Goal: Information Seeking & Learning: Learn about a topic

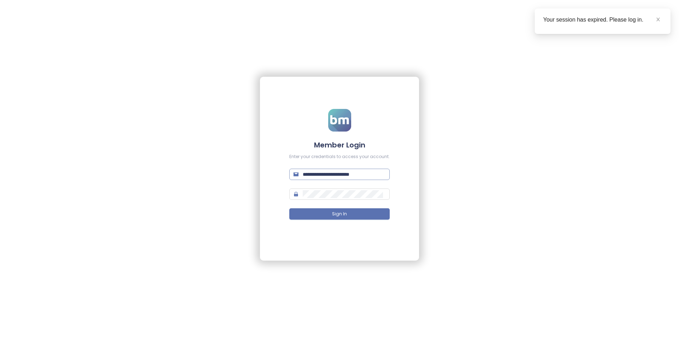
click at [342, 177] on input "**********" at bounding box center [344, 174] width 83 height 8
type input "**********"
click at [289, 208] on button "Sign In" at bounding box center [339, 213] width 100 height 11
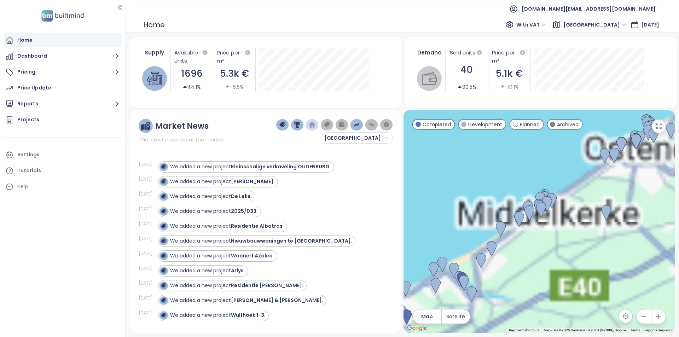
drag, startPoint x: 522, startPoint y: 183, endPoint x: 610, endPoint y: 278, distance: 129.9
click at [610, 278] on div at bounding box center [539, 221] width 271 height 222
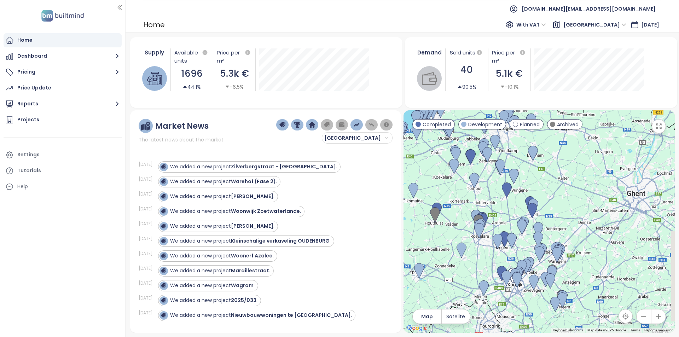
drag, startPoint x: 571, startPoint y: 281, endPoint x: 413, endPoint y: 171, distance: 192.4
click at [413, 171] on div at bounding box center [539, 221] width 271 height 222
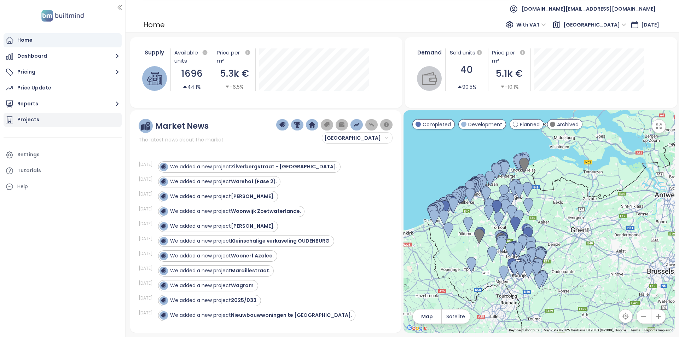
click at [52, 115] on div "Projects" at bounding box center [63, 120] width 118 height 14
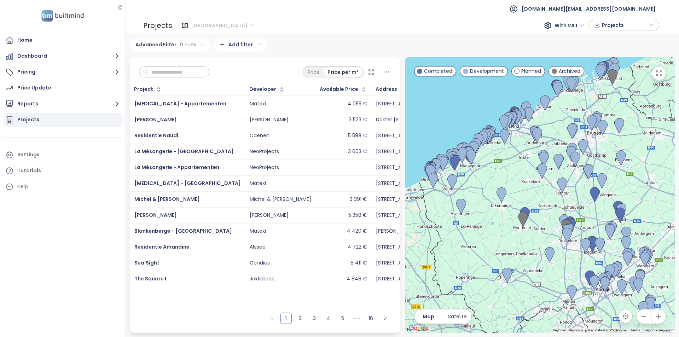
click at [202, 28] on span "West Flanders" at bounding box center [222, 25] width 63 height 11
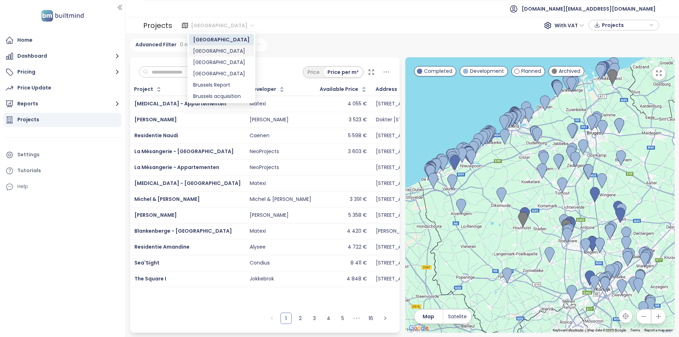
click at [208, 52] on div "Brussels" at bounding box center [221, 51] width 57 height 8
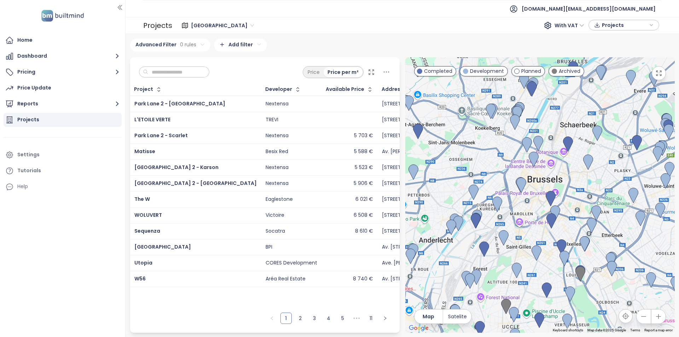
drag, startPoint x: 545, startPoint y: 111, endPoint x: 547, endPoint y: 128, distance: 17.5
click at [547, 128] on div at bounding box center [540, 195] width 270 height 276
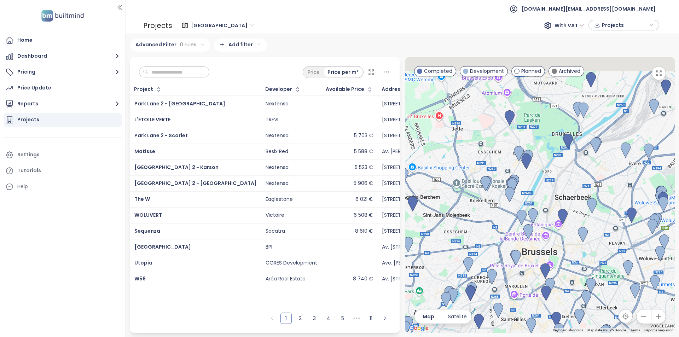
drag, startPoint x: 553, startPoint y: 169, endPoint x: 551, endPoint y: 182, distance: 12.9
click at [551, 182] on div at bounding box center [540, 195] width 270 height 276
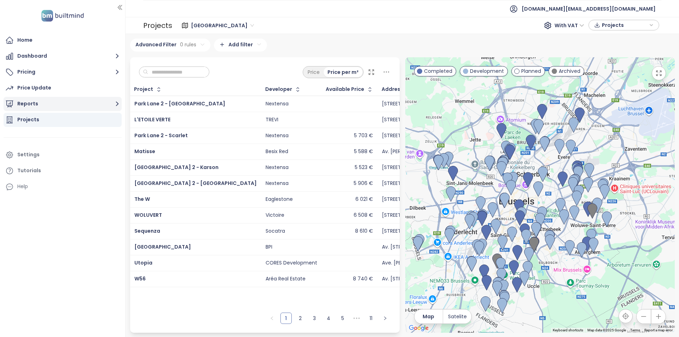
click at [47, 110] on button "Reports" at bounding box center [63, 104] width 118 height 14
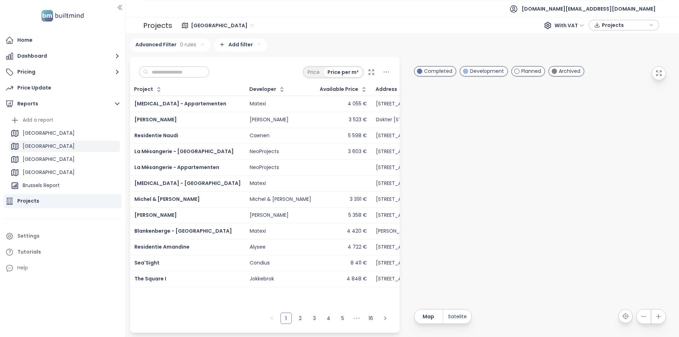
click at [58, 142] on div "Brussels" at bounding box center [64, 146] width 111 height 11
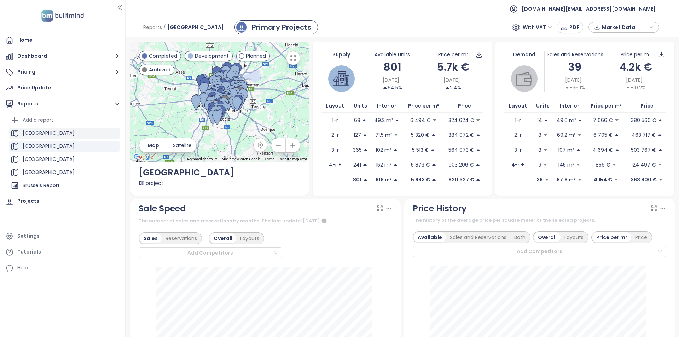
click at [67, 137] on div "West Flanders" at bounding box center [64, 133] width 111 height 11
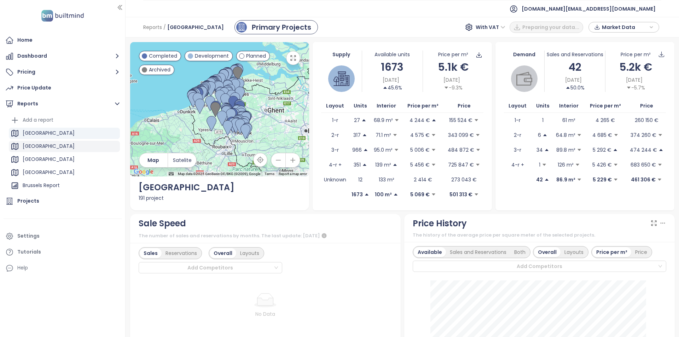
click at [64, 147] on div "Brussels" at bounding box center [64, 146] width 111 height 11
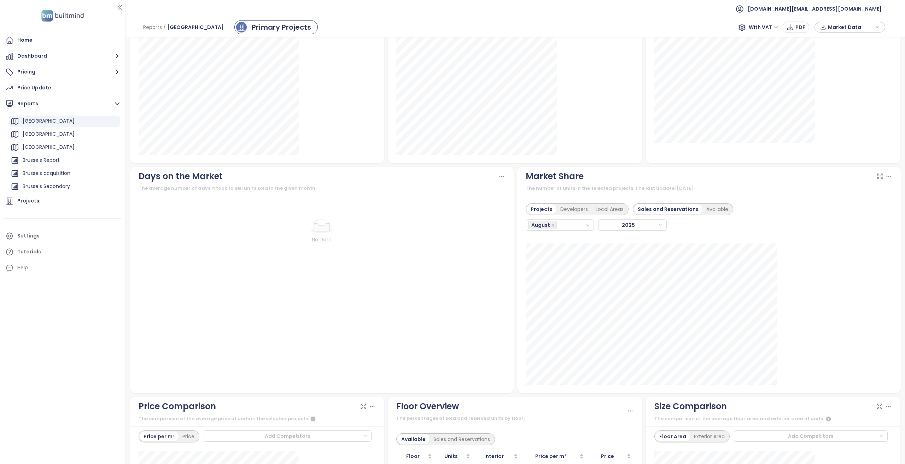
scroll to position [460, 0]
click at [574, 222] on div "August" at bounding box center [556, 225] width 57 height 10
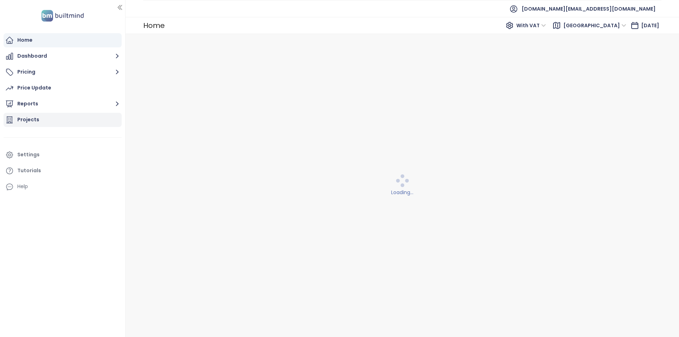
click at [37, 117] on div "Projects" at bounding box center [28, 119] width 22 height 9
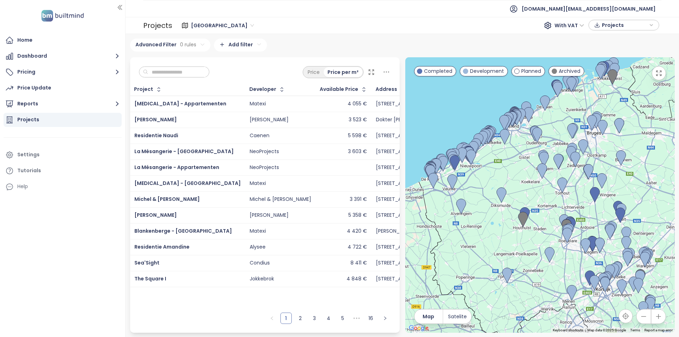
click at [189, 70] on input "text" at bounding box center [176, 72] width 57 height 11
paste input "******"
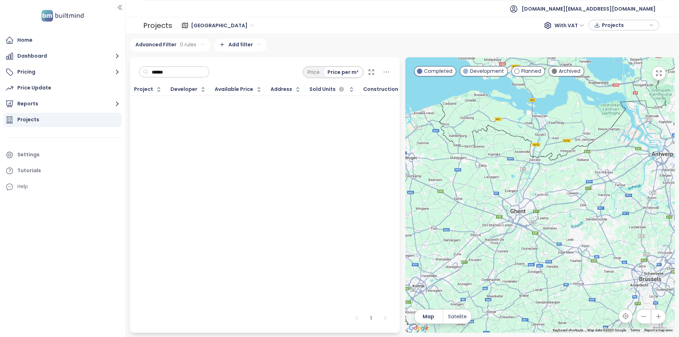
drag, startPoint x: 556, startPoint y: 236, endPoint x: 369, endPoint y: 347, distance: 217.2
click at [369, 337] on html "Home Dashboard Pricing Price Update Reports Projects Settings Tutorials Help [D…" at bounding box center [339, 168] width 679 height 337
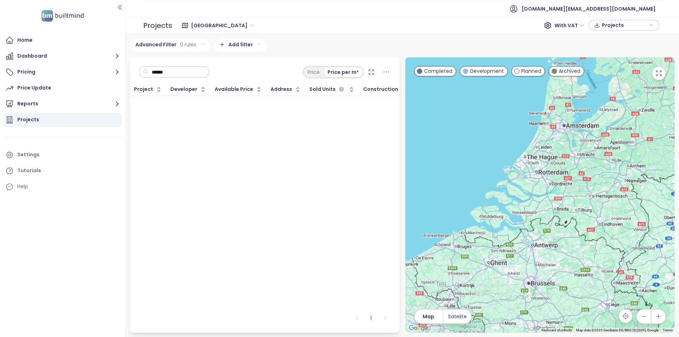
drag, startPoint x: 504, startPoint y: 278, endPoint x: 494, endPoint y: 253, distance: 27.2
click at [494, 253] on div at bounding box center [540, 195] width 270 height 276
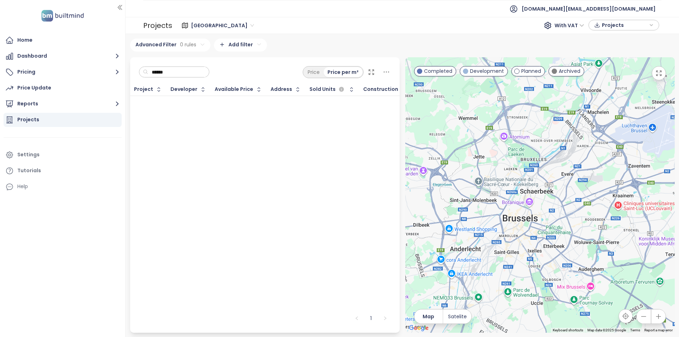
click at [178, 70] on input "******" at bounding box center [176, 72] width 57 height 11
type input "****"
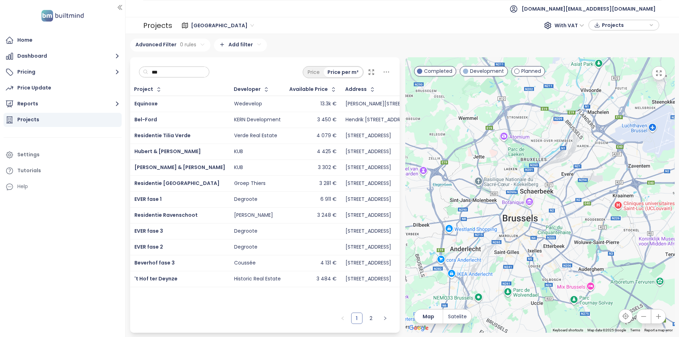
type input "****"
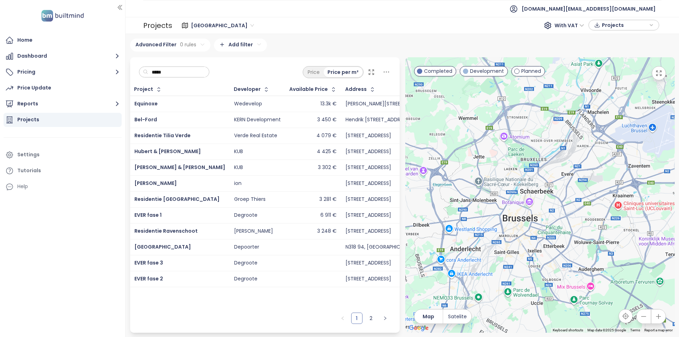
type input "******"
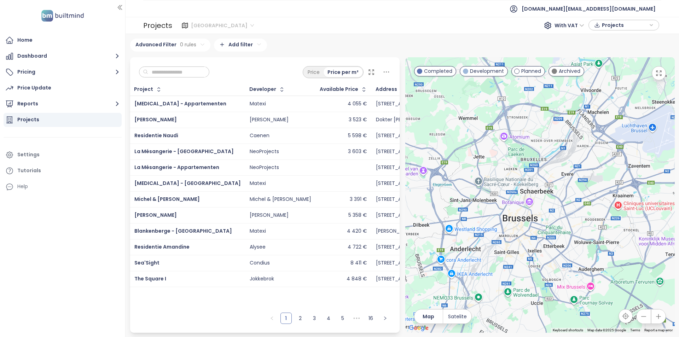
click at [198, 27] on span "[GEOGRAPHIC_DATA]" at bounding box center [222, 25] width 63 height 11
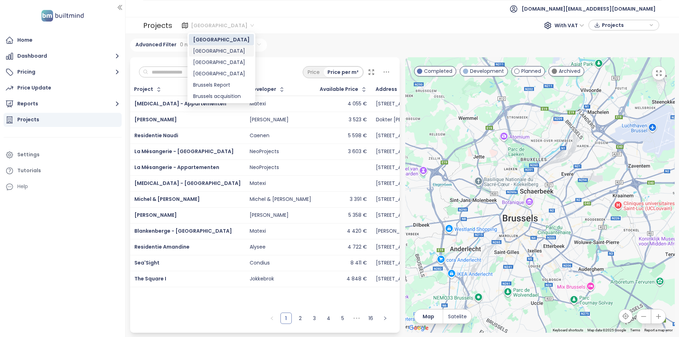
click at [207, 50] on div "[GEOGRAPHIC_DATA]" at bounding box center [221, 51] width 57 height 8
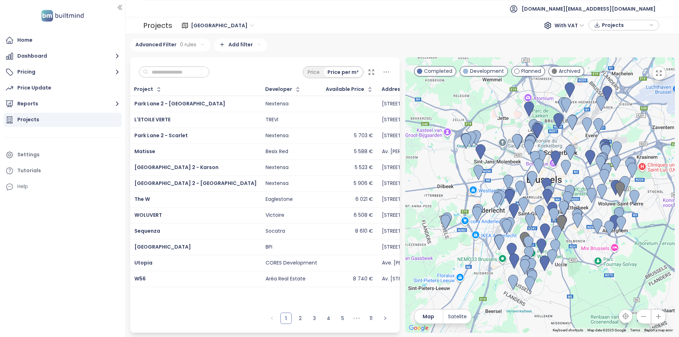
click at [191, 75] on input "text" at bounding box center [176, 72] width 57 height 11
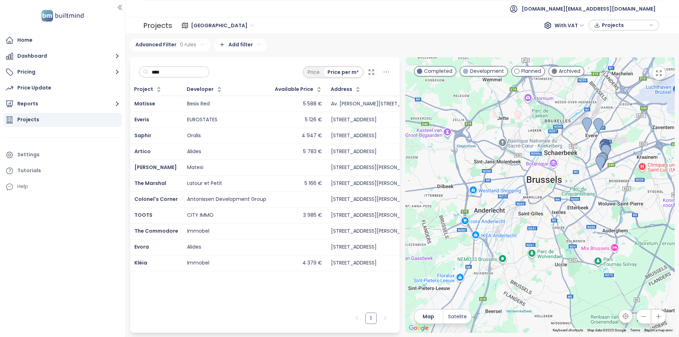
click at [174, 116] on div "Everis" at bounding box center [156, 120] width 44 height 8
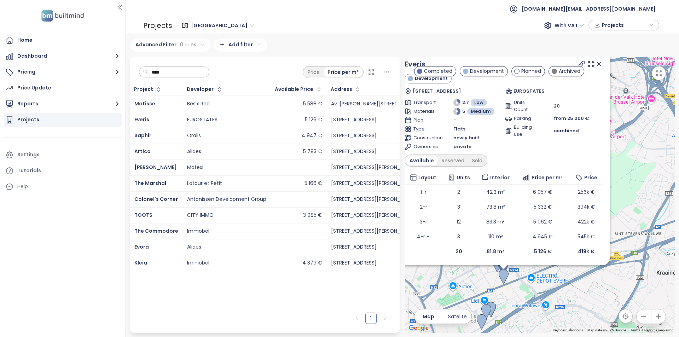
drag, startPoint x: 596, startPoint y: 64, endPoint x: 600, endPoint y: 113, distance: 49.0
click at [596, 64] on icon at bounding box center [599, 63] width 7 height 7
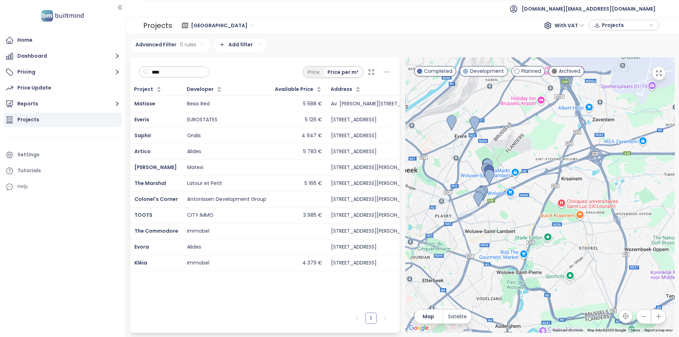
drag, startPoint x: 585, startPoint y: 274, endPoint x: 532, endPoint y: 188, distance: 100.9
click at [532, 188] on div at bounding box center [540, 195] width 270 height 276
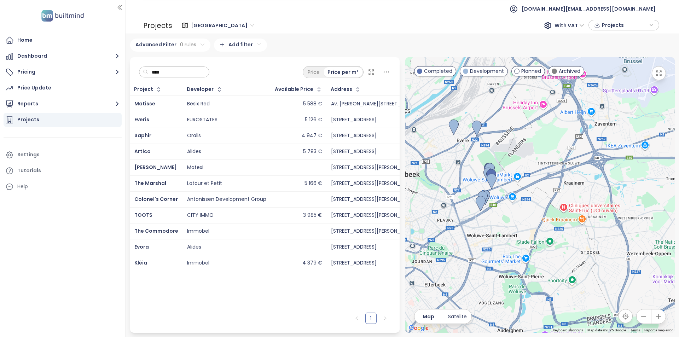
drag, startPoint x: 177, startPoint y: 61, endPoint x: 179, endPoint y: 68, distance: 7.3
click at [177, 62] on div "**** Price Price per m²" at bounding box center [265, 70] width 270 height 26
click at [179, 69] on input "****" at bounding box center [176, 72] width 57 height 11
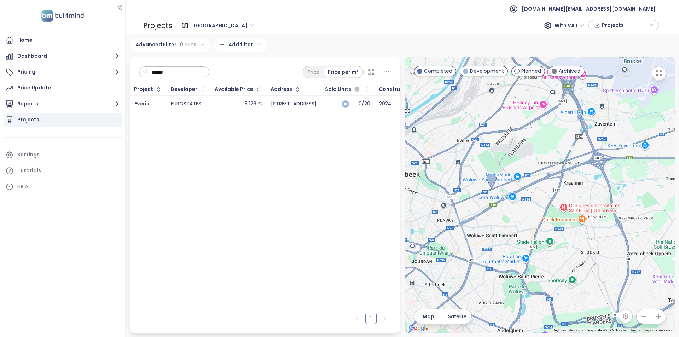
click at [226, 98] on td "5 126 €" at bounding box center [239, 104] width 56 height 16
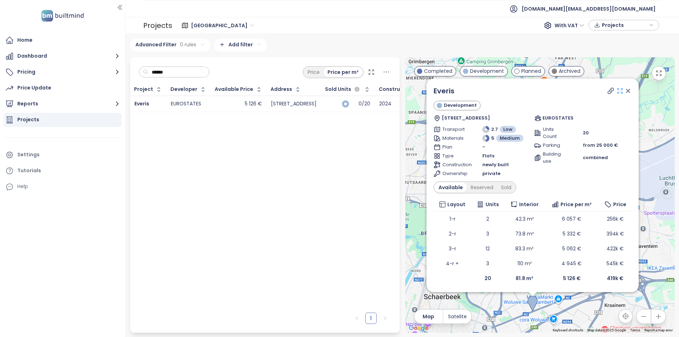
drag, startPoint x: 614, startPoint y: 95, endPoint x: 614, endPoint y: 91, distance: 3.9
drag, startPoint x: 614, startPoint y: 91, endPoint x: 623, endPoint y: 89, distance: 9.4
click at [625, 89] on icon at bounding box center [628, 90] width 7 height 7
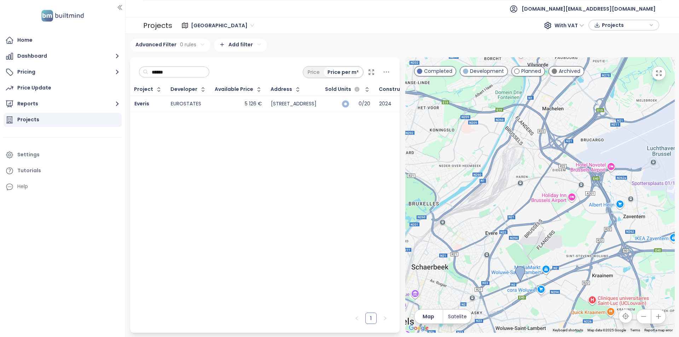
drag, startPoint x: 542, startPoint y: 264, endPoint x: 517, endPoint y: 221, distance: 49.7
click at [517, 221] on div at bounding box center [540, 195] width 270 height 276
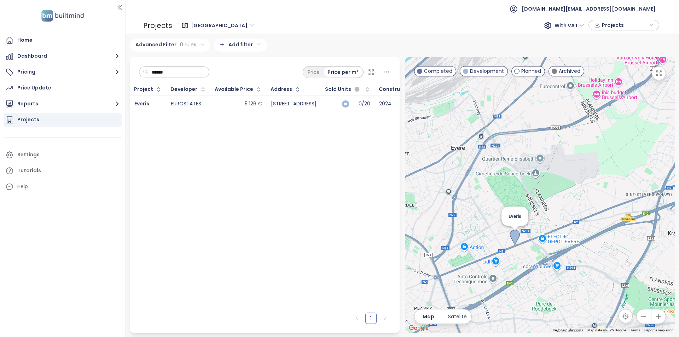
click at [514, 242] on img at bounding box center [515, 238] width 10 height 16
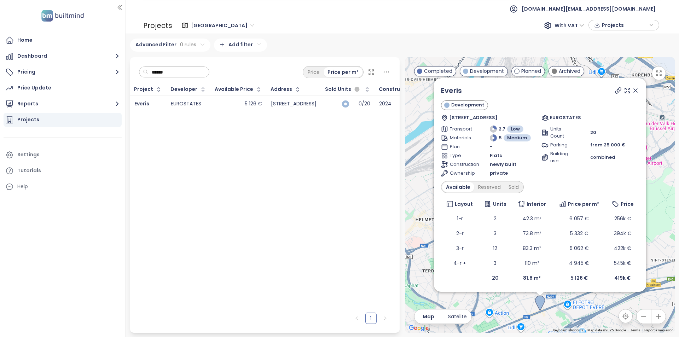
click at [632, 91] on icon at bounding box center [635, 90] width 7 height 7
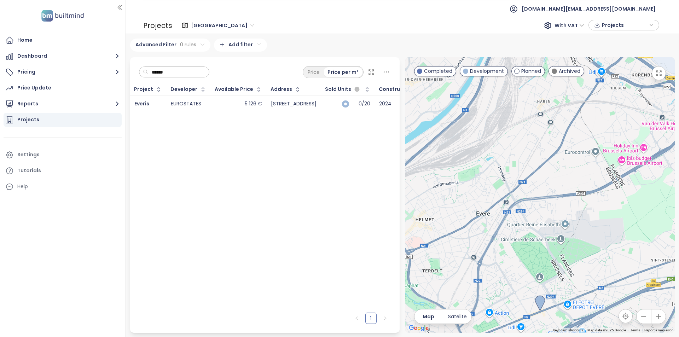
click at [182, 75] on input "******" at bounding box center [176, 72] width 57 height 11
type input "*"
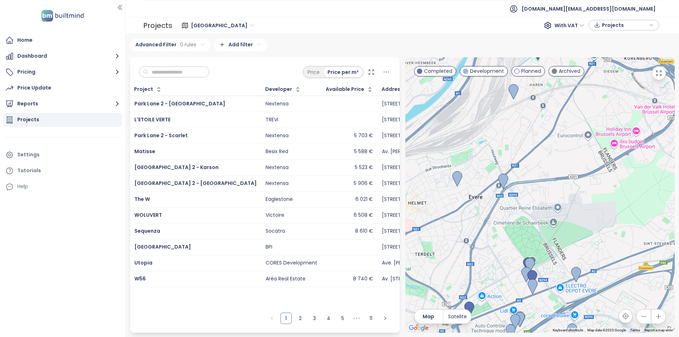
drag, startPoint x: 595, startPoint y: 270, endPoint x: 568, endPoint y: 225, distance: 51.4
click at [568, 225] on div at bounding box center [540, 195] width 270 height 276
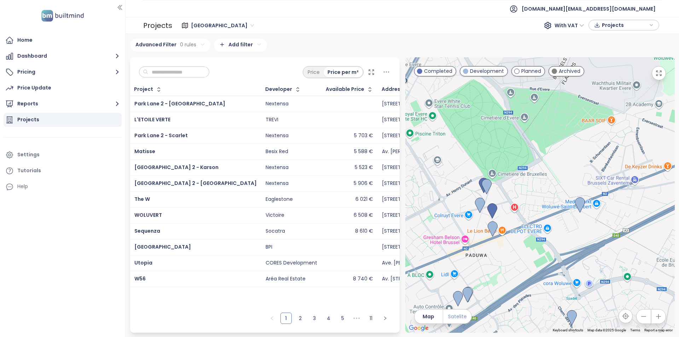
click at [455, 318] on span "Satelite" at bounding box center [457, 317] width 19 height 8
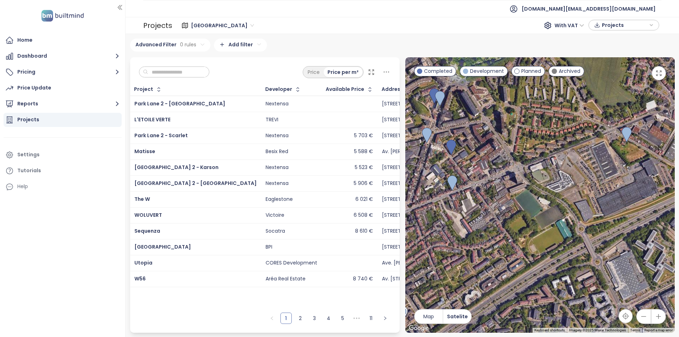
drag, startPoint x: 561, startPoint y: 263, endPoint x: 534, endPoint y: 260, distance: 27.4
click at [534, 260] on div at bounding box center [540, 195] width 270 height 276
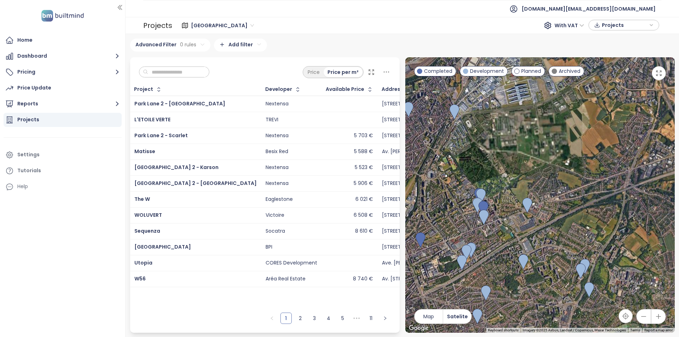
drag, startPoint x: 505, startPoint y: 242, endPoint x: 513, endPoint y: 226, distance: 18.5
click at [513, 226] on div at bounding box center [540, 195] width 270 height 276
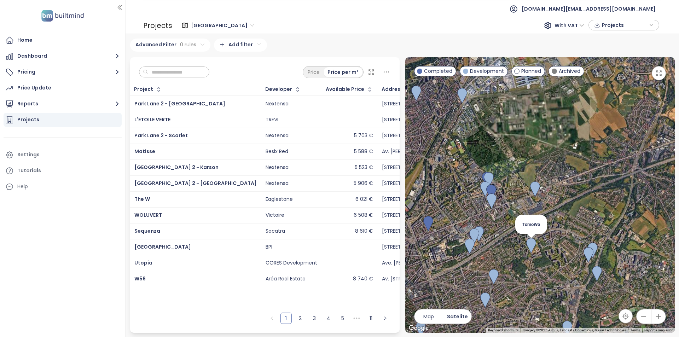
click at [533, 240] on img at bounding box center [531, 246] width 10 height 16
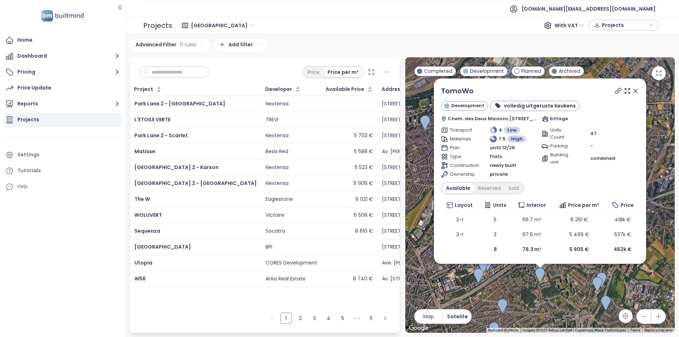
click at [636, 90] on icon at bounding box center [636, 91] width 4 height 4
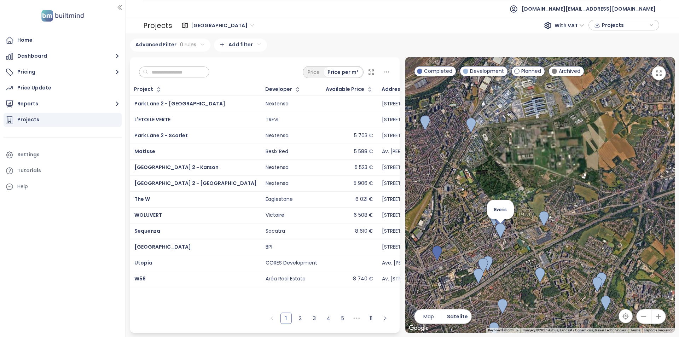
click at [502, 232] on img at bounding box center [501, 231] width 10 height 16
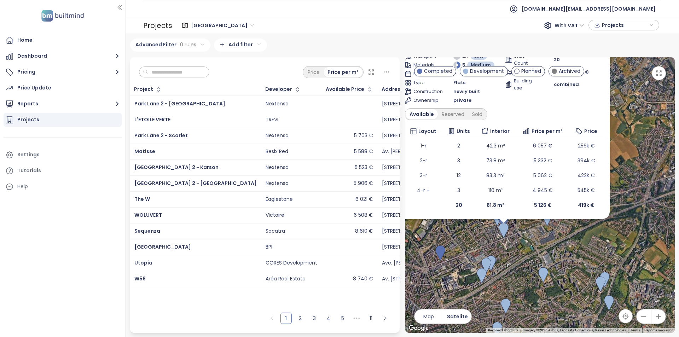
drag, startPoint x: 566, startPoint y: 319, endPoint x: 528, endPoint y: 243, distance: 84.9
click at [528, 243] on div "Everis Development N2 885, 1140 Evere, Belgium EUROSTATES Transport 2.7 Low Mat…" at bounding box center [540, 195] width 270 height 276
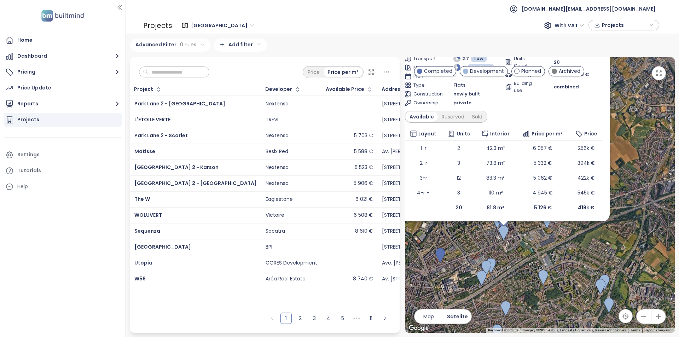
click at [656, 73] on icon "button" at bounding box center [658, 73] width 7 height 7
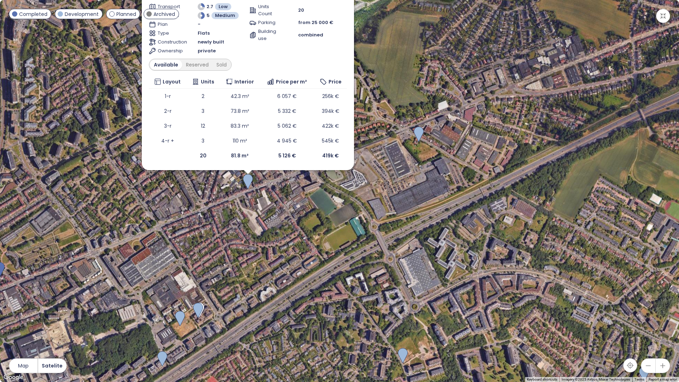
drag, startPoint x: 251, startPoint y: 246, endPoint x: 310, endPoint y: 274, distance: 65.2
click at [310, 274] on div "Everis Development N2 885, 1140 Evere, Belgium EUROSTATES Transport 2.7 Low Mat…" at bounding box center [339, 191] width 679 height 382
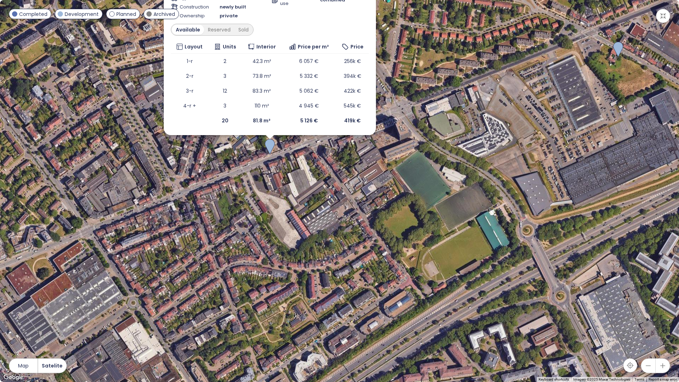
drag, startPoint x: 391, startPoint y: 264, endPoint x: 401, endPoint y: 160, distance: 104.5
click at [401, 160] on div "Everis Development N2 885, 1140 Evere, Belgium EUROSTATES Transport 2.7 Low Mat…" at bounding box center [339, 191] width 679 height 382
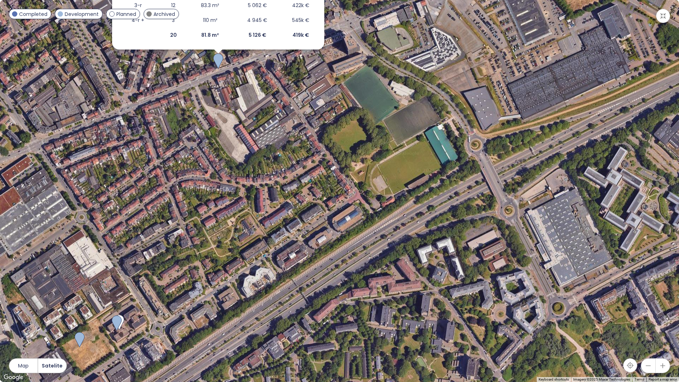
drag, startPoint x: 476, startPoint y: 302, endPoint x: 423, endPoint y: 213, distance: 104.2
click at [423, 213] on div "Everis Development N2 885, 1140 Evere, Belgium EUROSTATES Transport 2.7 Low Mat…" at bounding box center [339, 191] width 679 height 382
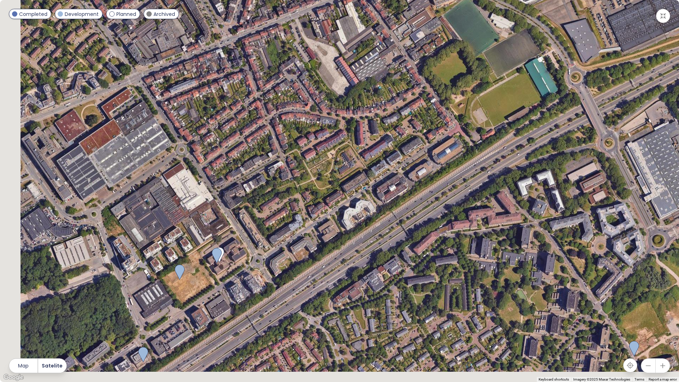
drag, startPoint x: 534, startPoint y: 104, endPoint x: 573, endPoint y: 90, distance: 40.8
click at [573, 90] on div "Everis Development N2 885, 1140 Evere, Belgium EUROSTATES Transport 2.7 Low Mat…" at bounding box center [339, 191] width 679 height 382
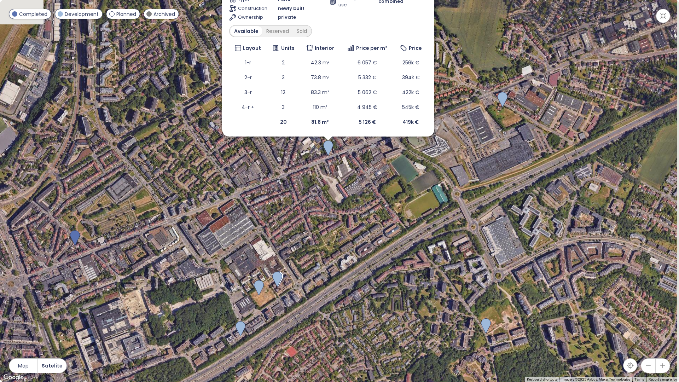
drag, startPoint x: 462, startPoint y: 247, endPoint x: 397, endPoint y: 302, distance: 84.8
click at [397, 302] on div "Everis Development N2 885, 1140 Evere, Belgium EUROSTATES Transport 2.7 Low Mat…" at bounding box center [339, 191] width 679 height 382
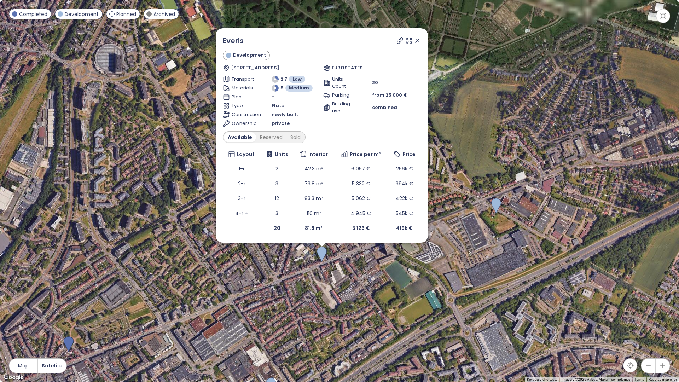
drag, startPoint x: 383, startPoint y: 243, endPoint x: 404, endPoint y: 338, distance: 97.1
click at [404, 337] on div "Everis Development N2 885, 1140 Evere, Belgium EUROSTATES Transport 2.7 Low Mat…" at bounding box center [339, 191] width 679 height 382
drag, startPoint x: 420, startPoint y: 41, endPoint x: 419, endPoint y: 45, distance: 3.6
click at [420, 41] on icon at bounding box center [417, 40] width 7 height 7
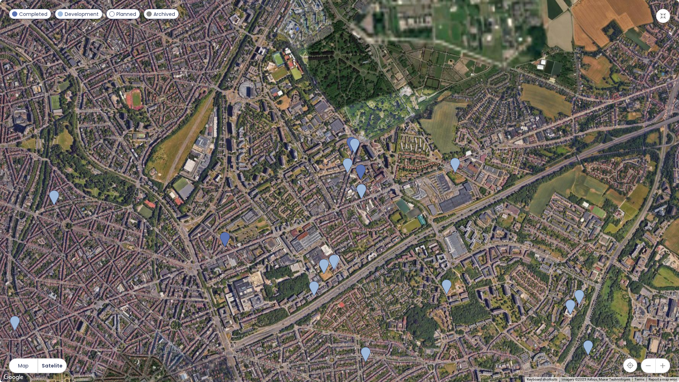
drag, startPoint x: 394, startPoint y: 253, endPoint x: 387, endPoint y: 170, distance: 83.4
click at [387, 170] on div at bounding box center [339, 191] width 679 height 382
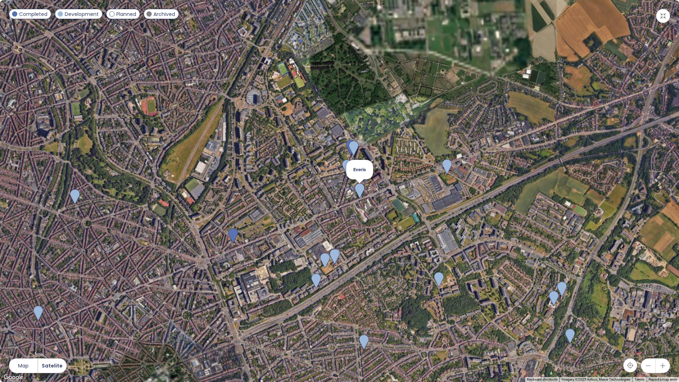
click at [357, 191] on img at bounding box center [360, 191] width 10 height 16
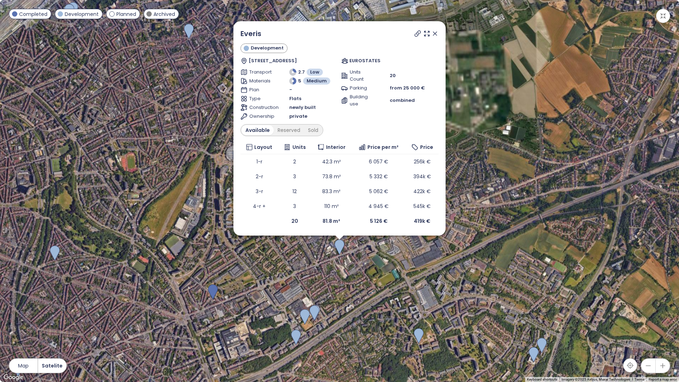
click at [419, 33] on icon at bounding box center [417, 33] width 7 height 7
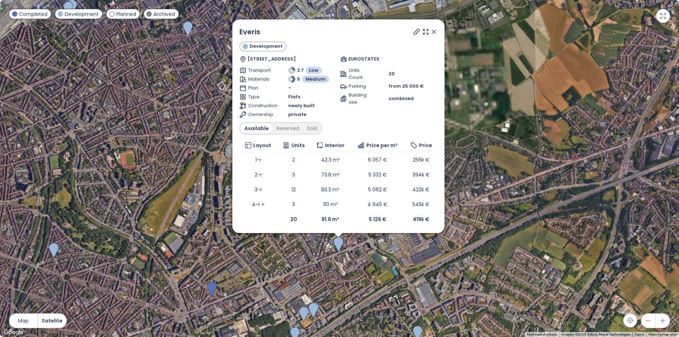
drag, startPoint x: 425, startPoint y: 236, endPoint x: 433, endPoint y: 301, distance: 65.5
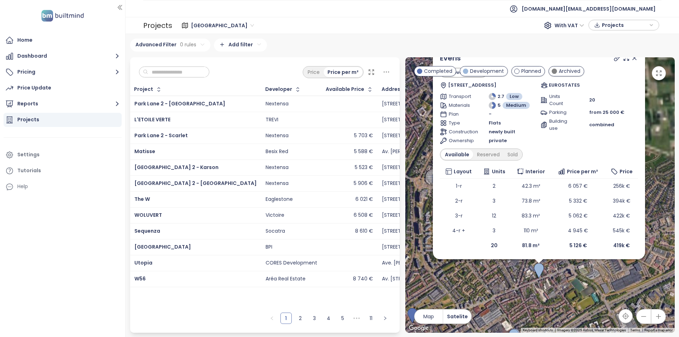
click at [433, 301] on div "Everis Development N2 885, 1140 Evere, Belgium EUROSTATES Transport 2.7 Low Mat…" at bounding box center [540, 195] width 270 height 276
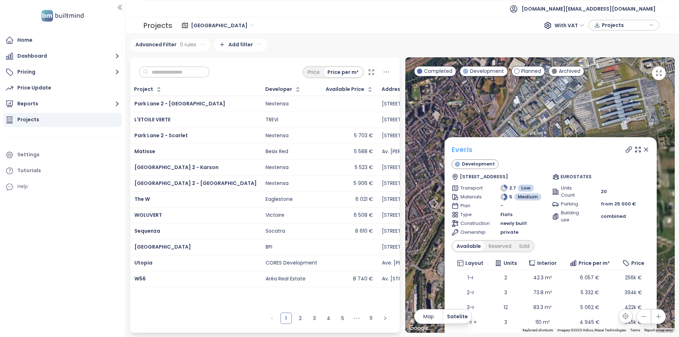
click at [465, 149] on link "Everis" at bounding box center [462, 150] width 21 height 10
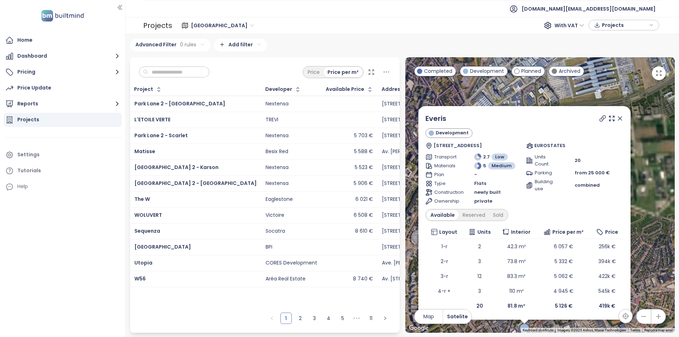
drag, startPoint x: 491, startPoint y: 126, endPoint x: 465, endPoint y: 94, distance: 41.2
click at [465, 94] on div "Everis Development N2 885, 1140 Evere, Belgium EUROSTATES Transport 2.7 Low Mat…" at bounding box center [540, 195] width 270 height 276
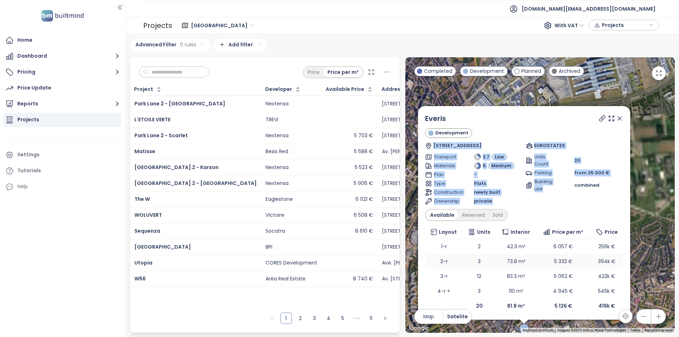
drag, startPoint x: 614, startPoint y: 119, endPoint x: 545, endPoint y: 266, distance: 161.9
click at [563, 227] on div "Everis Development N2 885, 1140 Evere, Belgium EUROSTATES Transport 2.7 Low Mat…" at bounding box center [524, 213] width 198 height 200
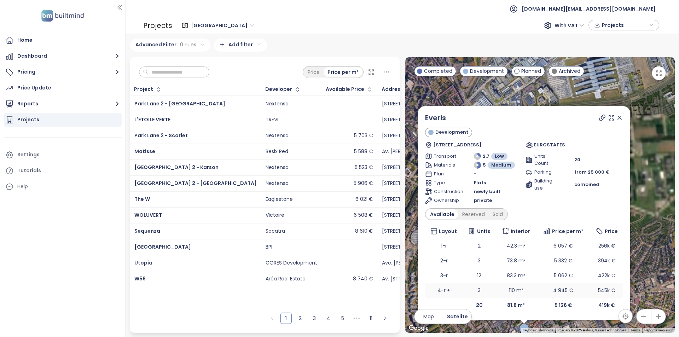
click at [538, 284] on td "4 945 €" at bounding box center [563, 290] width 54 height 15
drag, startPoint x: 613, startPoint y: 118, endPoint x: 614, endPoint y: 121, distance: 4.0
click at [614, 121] on div at bounding box center [610, 117] width 25 height 11
click at [618, 118] on icon at bounding box center [619, 117] width 7 height 7
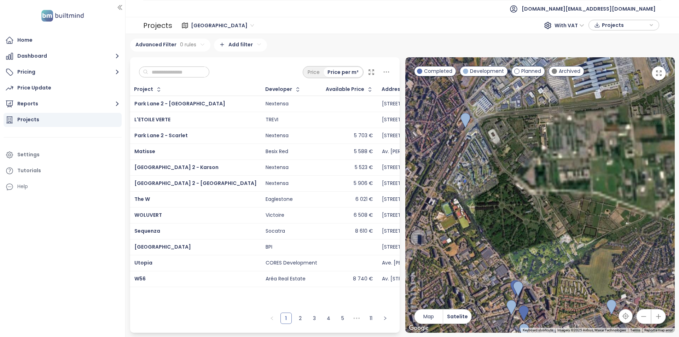
click at [201, 72] on input "text" at bounding box center [176, 72] width 57 height 11
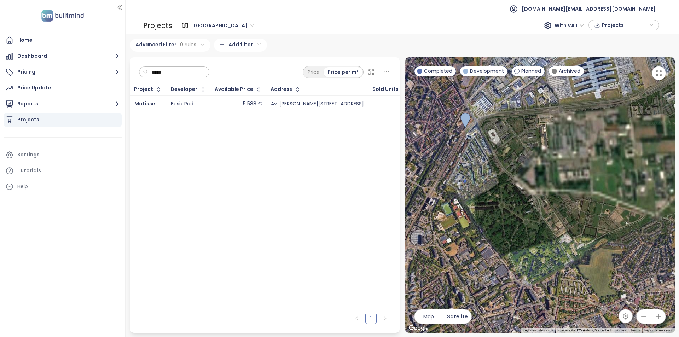
click at [204, 107] on td "Besix Red" at bounding box center [189, 104] width 44 height 16
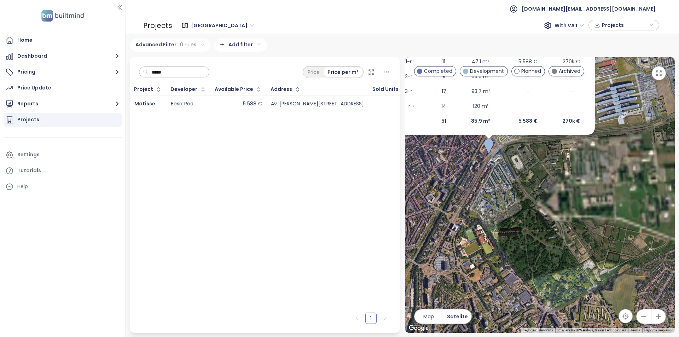
drag, startPoint x: 497, startPoint y: 317, endPoint x: 452, endPoint y: 148, distance: 174.2
click at [452, 148] on div "Matisse Development Av. Henri Matisse 16, 1140 Evere, Belgium Besix Red Transpo…" at bounding box center [540, 195] width 270 height 276
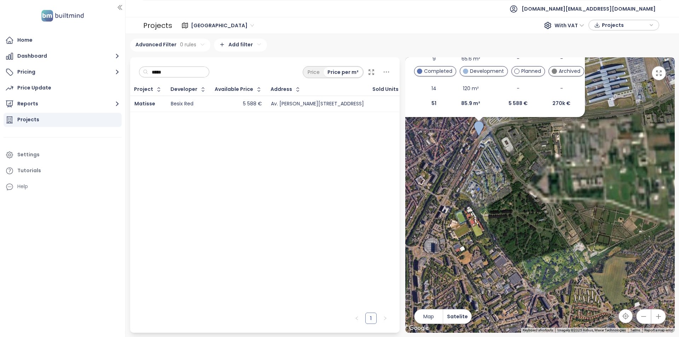
drag, startPoint x: 538, startPoint y: 281, endPoint x: 549, endPoint y: 335, distance: 55.5
click at [549, 335] on div "West Flanders 191 project Area Brussels 131 project Area East Flanders 186 proj…" at bounding box center [403, 185] width 554 height 303
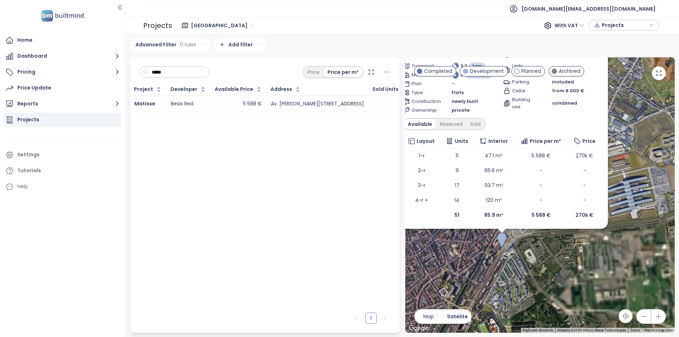
drag, startPoint x: 500, startPoint y: 154, endPoint x: 524, endPoint y: 249, distance: 98.4
click at [524, 249] on div "Matisse Development Av. Henri Matisse 16, 1140 Evere, Belgium Besix Red Transpo…" at bounding box center [540, 195] width 270 height 276
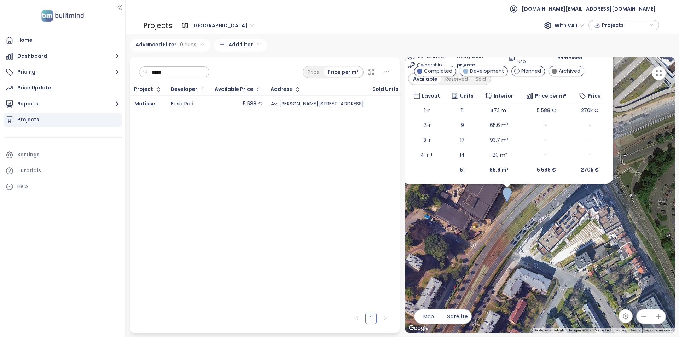
click at [663, 73] on button "button" at bounding box center [659, 73] width 14 height 14
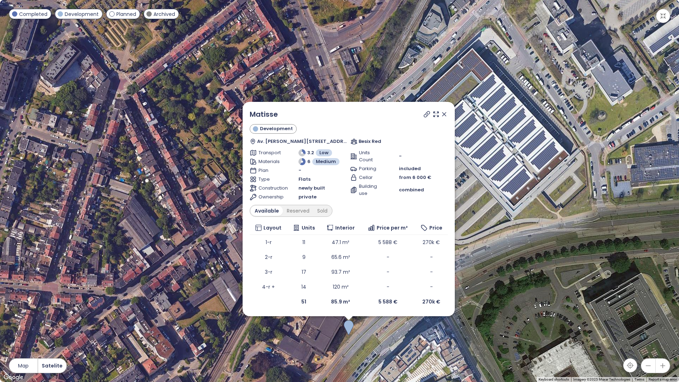
drag, startPoint x: 294, startPoint y: 218, endPoint x: 348, endPoint y: 352, distance: 143.9
click at [348, 337] on div "Matisse Development Av. Henri Matisse 16, 1140 Evere, Belgium Besix Red Transpo…" at bounding box center [339, 191] width 679 height 382
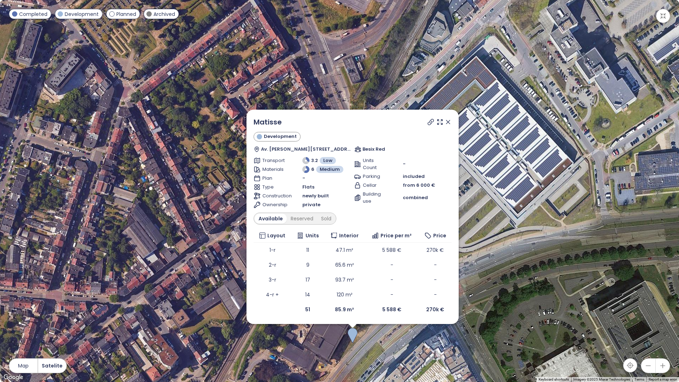
click at [446, 123] on icon at bounding box center [448, 121] width 7 height 7
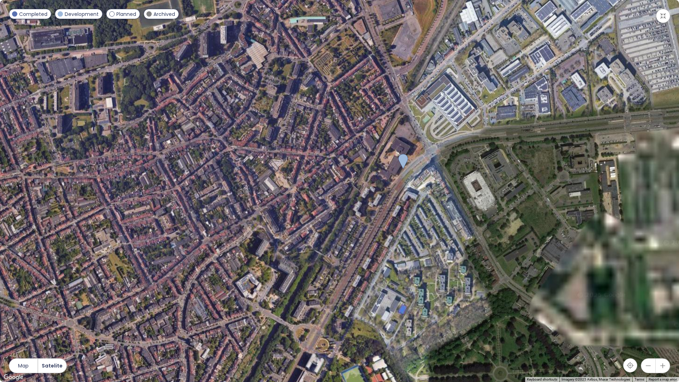
drag, startPoint x: 402, startPoint y: 314, endPoint x: 426, endPoint y: 132, distance: 183.4
click at [426, 132] on div at bounding box center [339, 191] width 679 height 382
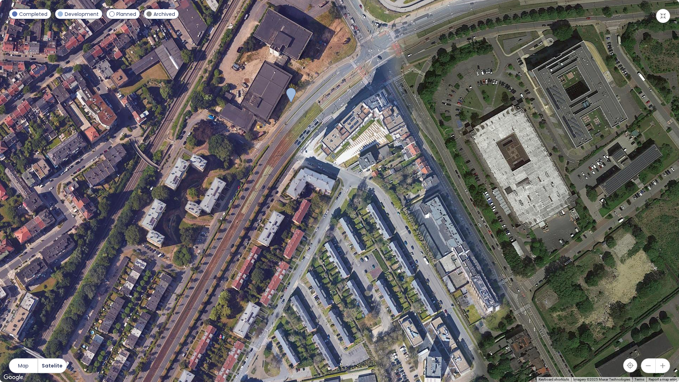
drag, startPoint x: 289, startPoint y: 143, endPoint x: 369, endPoint y: 307, distance: 181.6
click at [369, 307] on div at bounding box center [339, 191] width 679 height 382
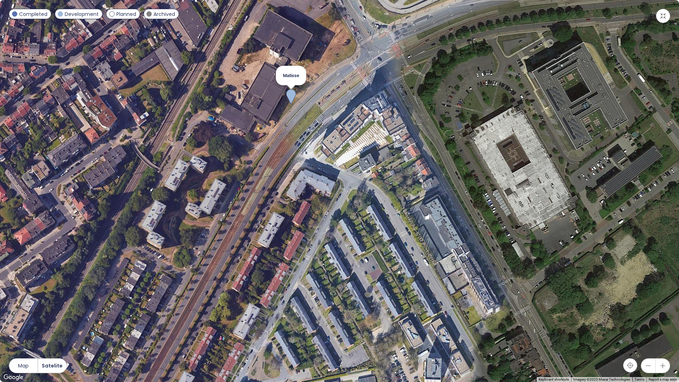
click at [292, 100] on img at bounding box center [291, 97] width 10 height 16
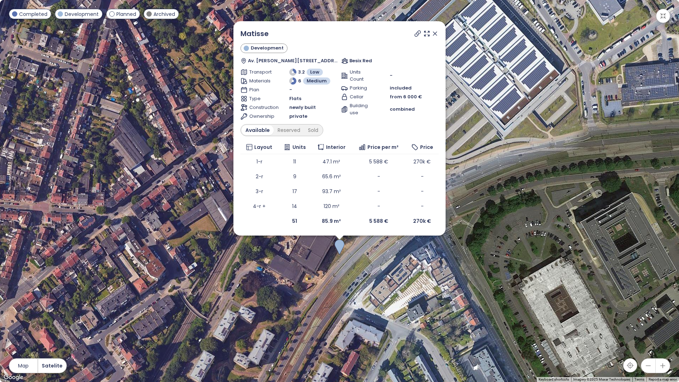
click at [419, 33] on icon at bounding box center [418, 34] width 6 height 6
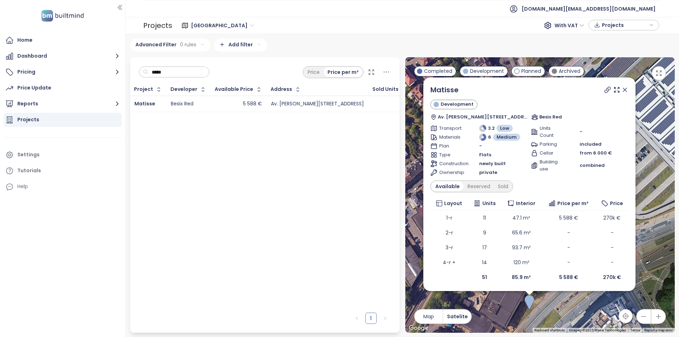
drag, startPoint x: 522, startPoint y: 290, endPoint x: 518, endPoint y: 331, distance: 40.9
click at [518, 331] on div "Matisse Development Av. Henri Matisse 16, 1140 Evere, Belgium Besix Red Transpo…" at bounding box center [540, 195] width 270 height 276
drag, startPoint x: 185, startPoint y: 79, endPoint x: 185, endPoint y: 75, distance: 3.9
click at [185, 79] on div "***** Price Price per m²" at bounding box center [265, 70] width 270 height 26
click at [185, 75] on input "*****" at bounding box center [176, 72] width 57 height 11
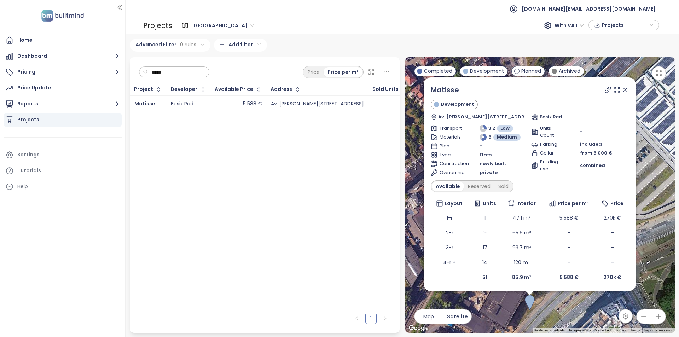
click at [185, 75] on input "*****" at bounding box center [176, 72] width 57 height 11
paste input "text"
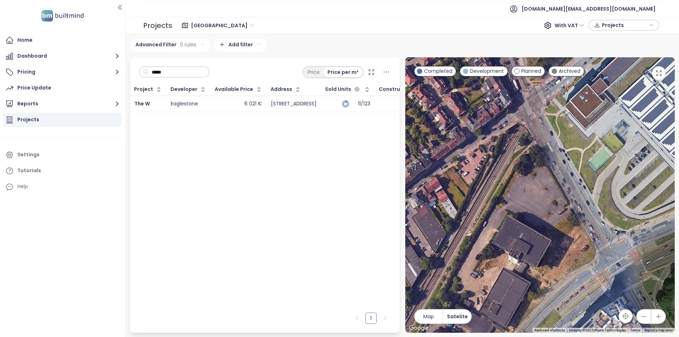
click at [219, 109] on td "6 021 €" at bounding box center [239, 104] width 56 height 16
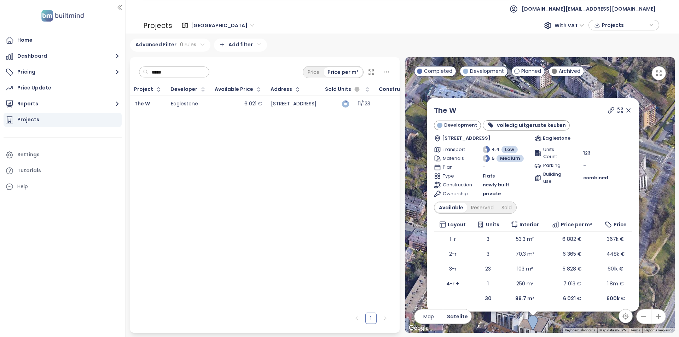
drag, startPoint x: 569, startPoint y: 291, endPoint x: 555, endPoint y: 346, distance: 57.1
click at [555, 337] on html "Home Dashboard Pricing Price Update Reports Projects Settings Tutorials Help bu…" at bounding box center [339, 168] width 679 height 337
click at [608, 111] on icon at bounding box center [611, 110] width 7 height 7
click at [627, 109] on icon at bounding box center [629, 111] width 4 height 4
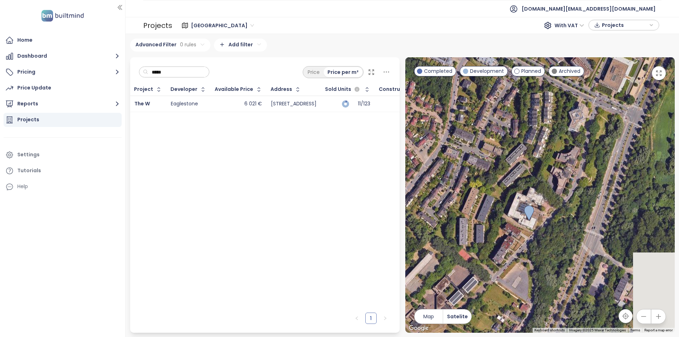
drag, startPoint x: 573, startPoint y: 242, endPoint x: 552, endPoint y: 189, distance: 56.5
click at [552, 189] on div at bounding box center [540, 195] width 270 height 276
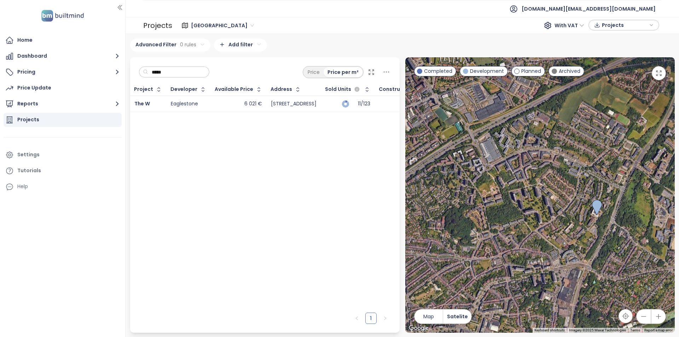
drag, startPoint x: 534, startPoint y: 250, endPoint x: 599, endPoint y: 224, distance: 69.7
click at [599, 224] on div at bounding box center [540, 195] width 270 height 276
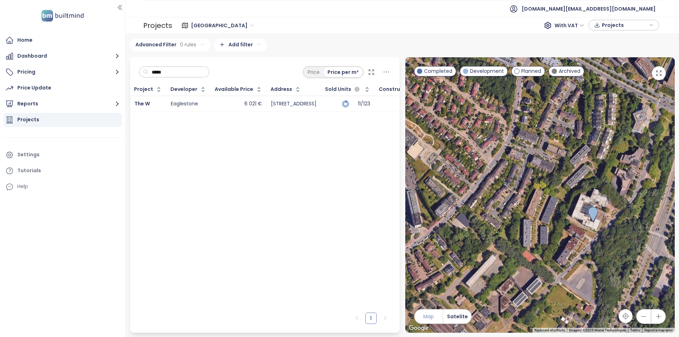
click at [439, 321] on button "Map" at bounding box center [429, 316] width 28 height 14
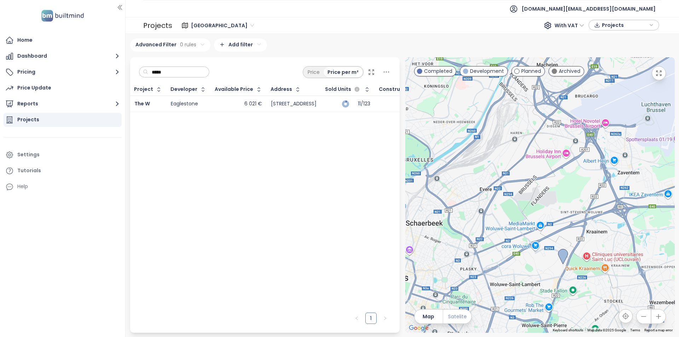
click at [466, 311] on button "Satelite" at bounding box center [457, 316] width 28 height 14
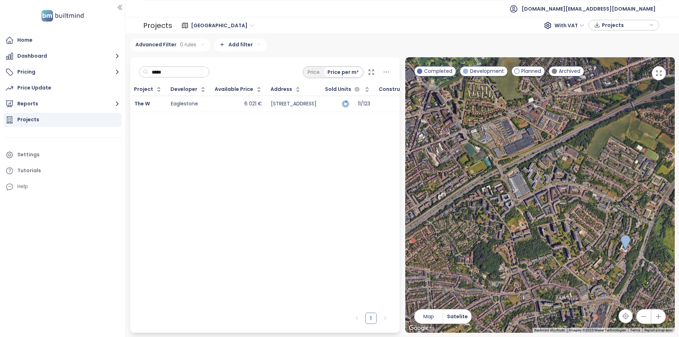
drag, startPoint x: 538, startPoint y: 237, endPoint x: 569, endPoint y: 233, distance: 31.7
click at [569, 234] on div at bounding box center [540, 195] width 270 height 276
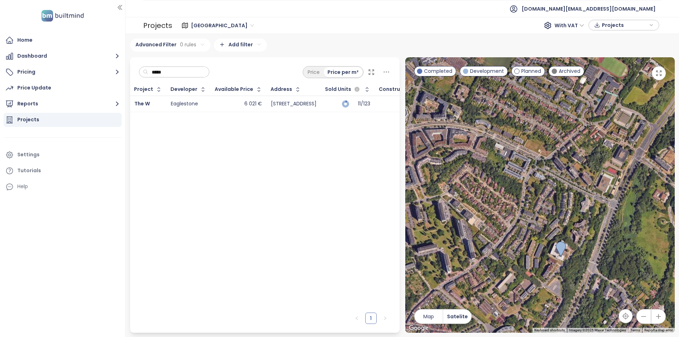
drag, startPoint x: 515, startPoint y: 219, endPoint x: 372, endPoint y: 192, distance: 145.5
click at [372, 192] on div "***** Price Price per m² Project Developer Available Price Address Sold Units C…" at bounding box center [402, 195] width 550 height 276
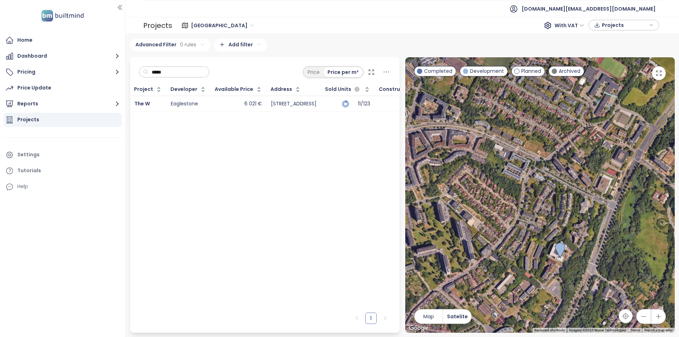
click at [659, 74] on icon "button" at bounding box center [658, 73] width 7 height 7
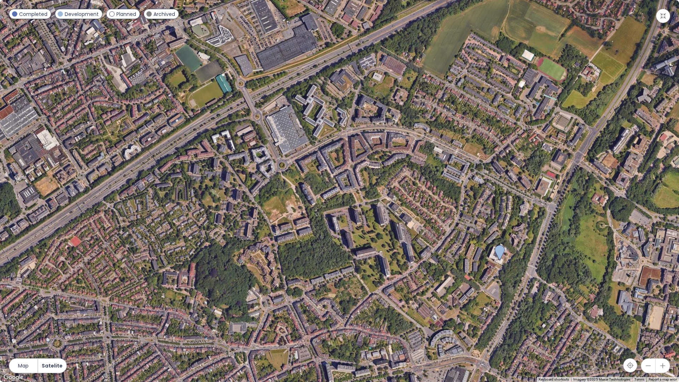
drag, startPoint x: 297, startPoint y: 251, endPoint x: 437, endPoint y: 258, distance: 140.2
click at [437, 258] on div at bounding box center [339, 191] width 679 height 382
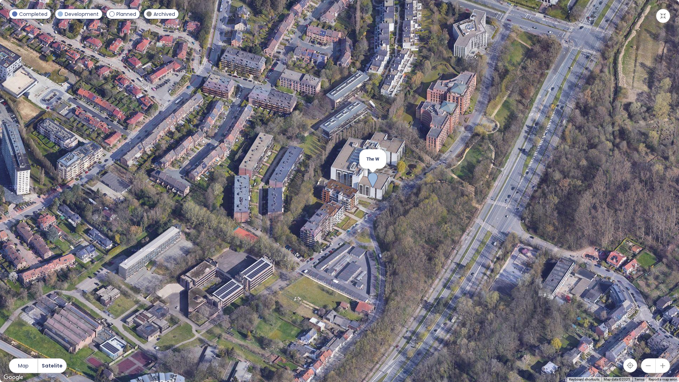
click at [370, 180] on img at bounding box center [373, 181] width 10 height 16
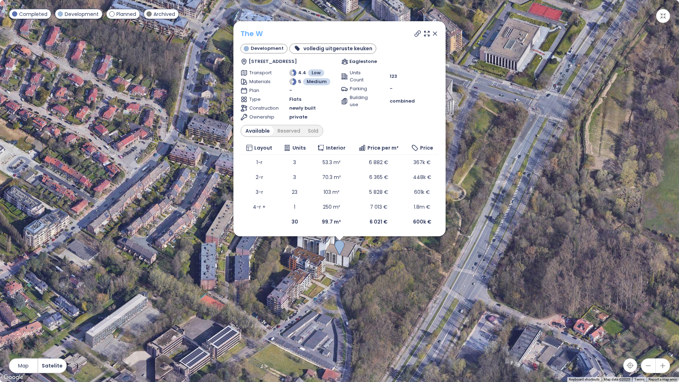
click at [256, 32] on link "The W" at bounding box center [252, 34] width 22 height 10
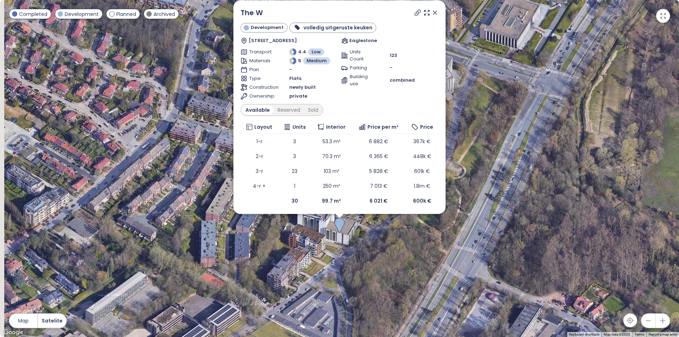
scroll to position [1, 0]
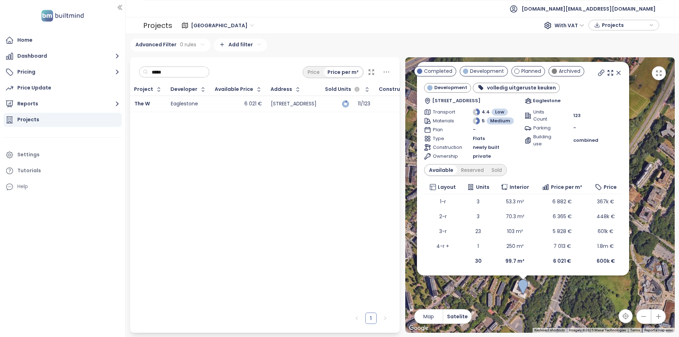
click at [615, 74] on icon at bounding box center [618, 72] width 7 height 7
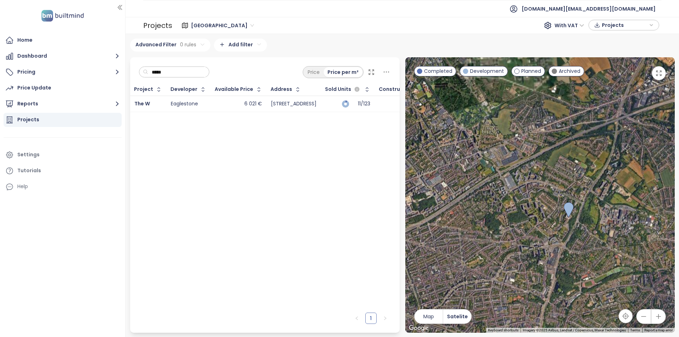
drag, startPoint x: 503, startPoint y: 258, endPoint x: 560, endPoint y: 214, distance: 72.2
click at [560, 214] on div at bounding box center [540, 195] width 270 height 276
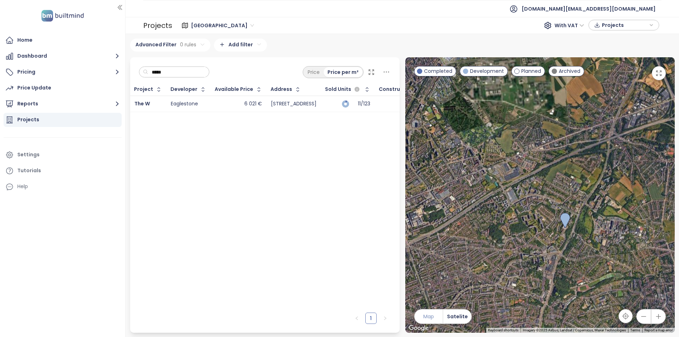
click at [431, 318] on span "Map" at bounding box center [428, 317] width 11 height 8
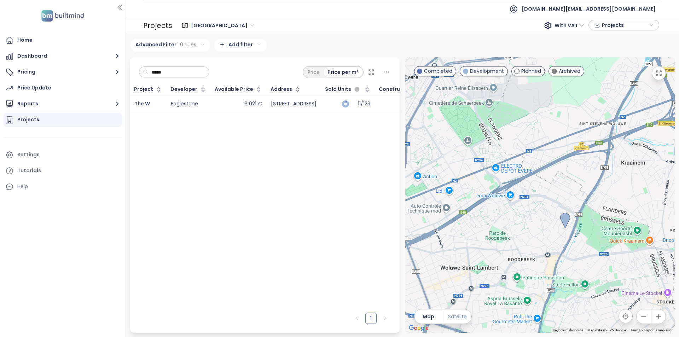
click at [457, 317] on span "Satelite" at bounding box center [457, 317] width 19 height 8
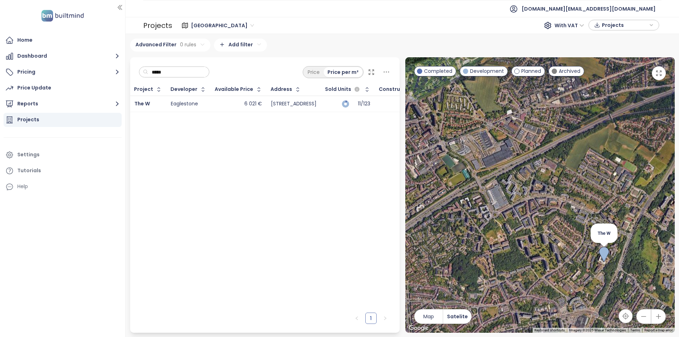
click at [604, 254] on img at bounding box center [604, 255] width 10 height 16
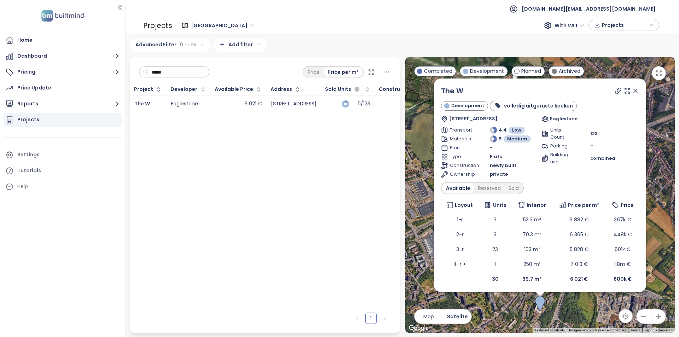
click at [179, 76] on input "*****" at bounding box center [176, 72] width 57 height 11
paste input "*"
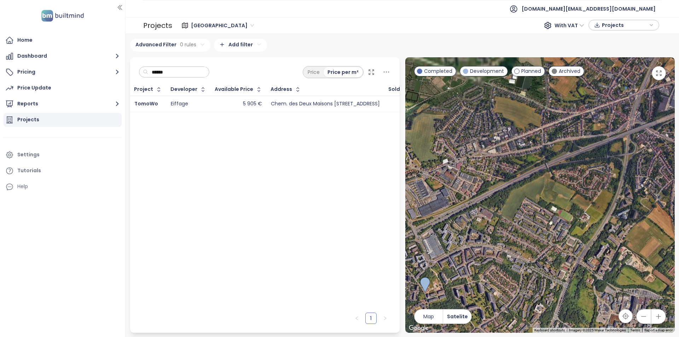
click at [211, 103] on td "5 905 €" at bounding box center [239, 104] width 56 height 16
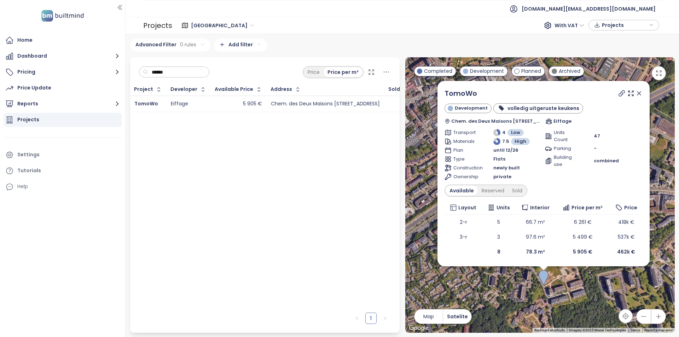
click at [640, 90] on icon at bounding box center [639, 93] width 7 height 7
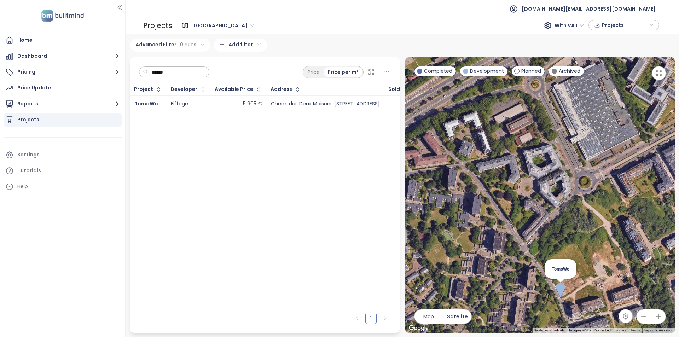
click at [561, 291] on img at bounding box center [561, 291] width 10 height 16
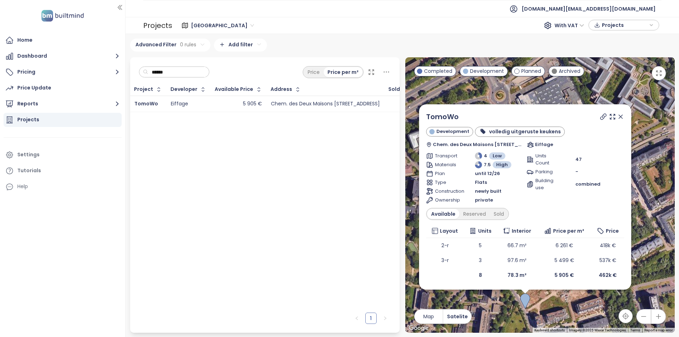
drag, startPoint x: 589, startPoint y: 281, endPoint x: 567, endPoint y: 311, distance: 36.6
click at [567, 311] on div "TomoWo Development volledig uitgeruste keukens Chem. des Deux Maisons 83, 1200 …" at bounding box center [540, 195] width 270 height 276
drag, startPoint x: 457, startPoint y: 117, endPoint x: 423, endPoint y: 117, distance: 34.0
click at [423, 117] on div "TomoWo Development volledig uitgeruste keukens Chem. des Deux Maisons 83, 1200 …" at bounding box center [525, 196] width 212 height 185
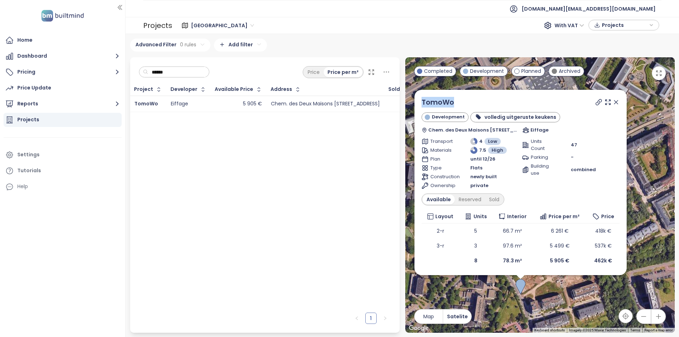
drag, startPoint x: 650, startPoint y: 285, endPoint x: 645, endPoint y: 271, distance: 15.6
click at [645, 271] on div "TomoWo Development volledig uitgeruste keukens Chem. des Deux Maisons 83, 1200 …" at bounding box center [540, 195] width 270 height 276
click at [504, 100] on div "TomoWo" at bounding box center [521, 102] width 198 height 11
drag, startPoint x: 449, startPoint y: 143, endPoint x: 447, endPoint y: 145, distance: 3.8
drag, startPoint x: 447, startPoint y: 145, endPoint x: 575, endPoint y: 124, distance: 130.2
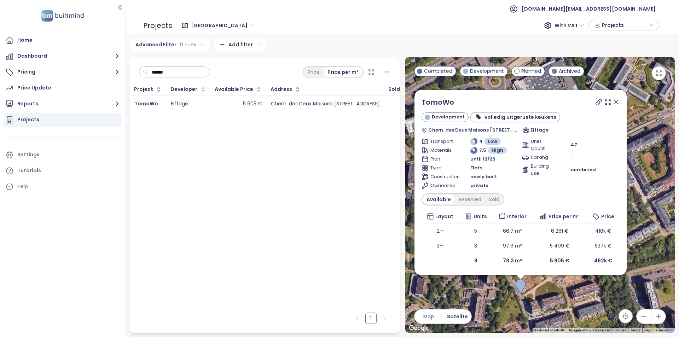
click at [575, 124] on div "TomoWo Development volledig uitgeruste keukens Chem. des Deux Maisons 83, 1200 …" at bounding box center [521, 115] width 198 height 37
click at [621, 102] on div "TomoWo Development volledig uitgeruste keukens Chem. des Deux Maisons 83, 1200 …" at bounding box center [521, 182] width 212 height 185
click at [614, 102] on icon at bounding box center [616, 102] width 7 height 7
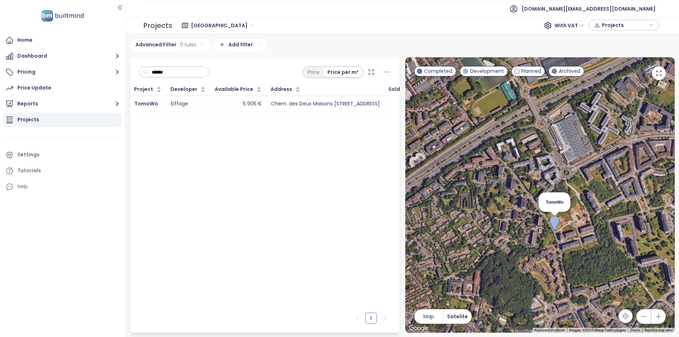
click at [554, 222] on img at bounding box center [555, 224] width 10 height 16
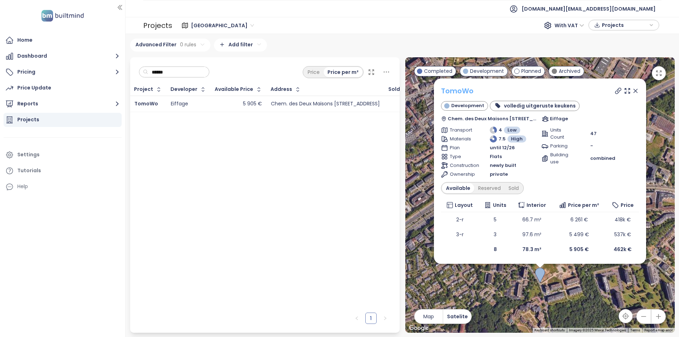
click at [460, 95] on link "TomoWo" at bounding box center [457, 91] width 33 height 10
click at [187, 82] on div "****** Price Price per m²" at bounding box center [265, 70] width 270 height 26
click at [187, 73] on input "******" at bounding box center [176, 72] width 57 height 11
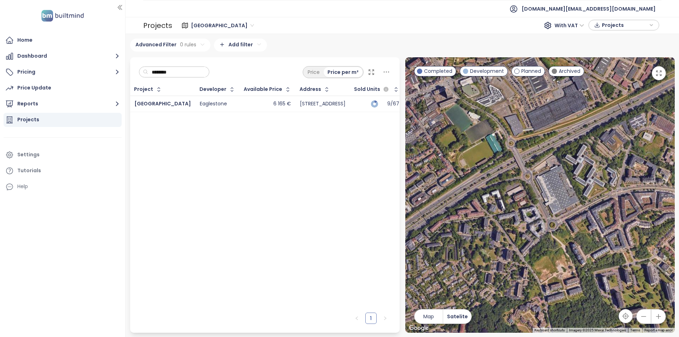
click at [244, 101] on div "6 165 €" at bounding box center [267, 104] width 47 height 8
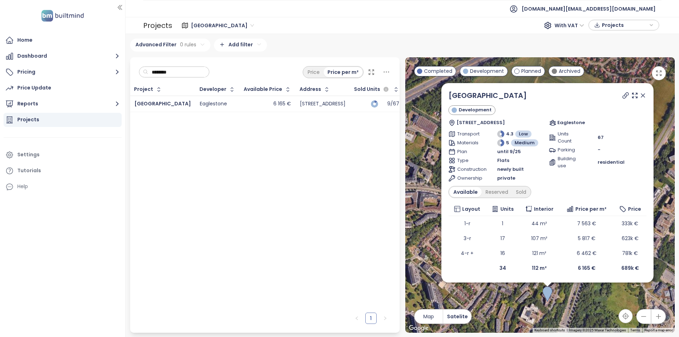
drag, startPoint x: 596, startPoint y: 106, endPoint x: 598, endPoint y: 109, distance: 3.6
drag, startPoint x: 598, startPoint y: 109, endPoint x: 641, endPoint y: 96, distance: 44.4
click at [641, 96] on icon at bounding box center [642, 95] width 7 height 7
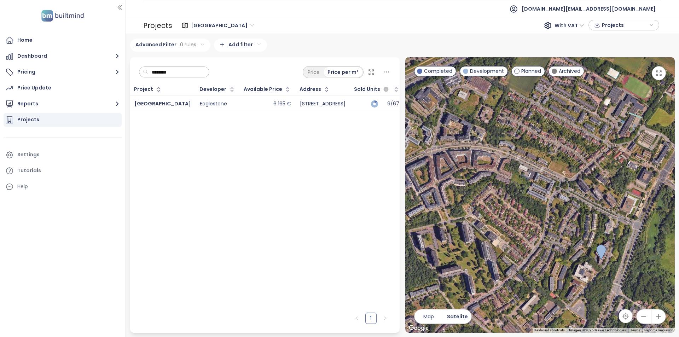
drag, startPoint x: 517, startPoint y: 216, endPoint x: 577, endPoint y: 172, distance: 75.1
click at [570, 172] on div at bounding box center [540, 195] width 270 height 276
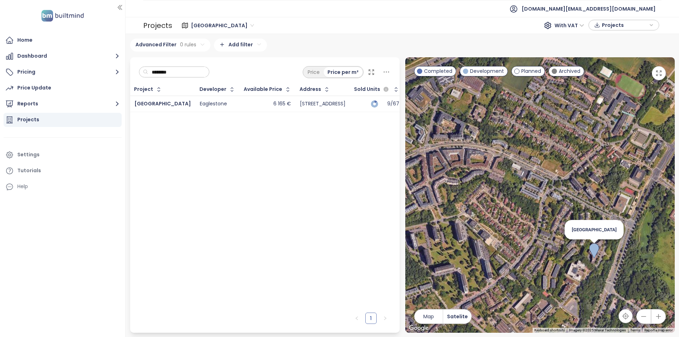
click at [596, 251] on img at bounding box center [594, 251] width 10 height 16
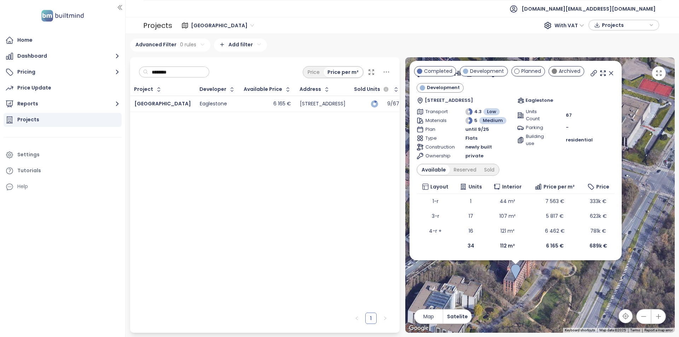
drag, startPoint x: 485, startPoint y: 267, endPoint x: 544, endPoint y: 300, distance: 67.2
click at [544, 300] on div "Twin Falls Development Rue Neerveld 105, 1200 Woluwe-Saint-Lambert, Belgium Eag…" at bounding box center [540, 195] width 270 height 276
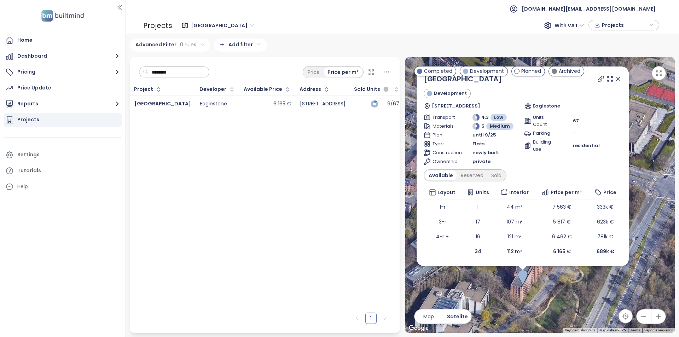
click at [617, 79] on icon at bounding box center [618, 78] width 7 height 7
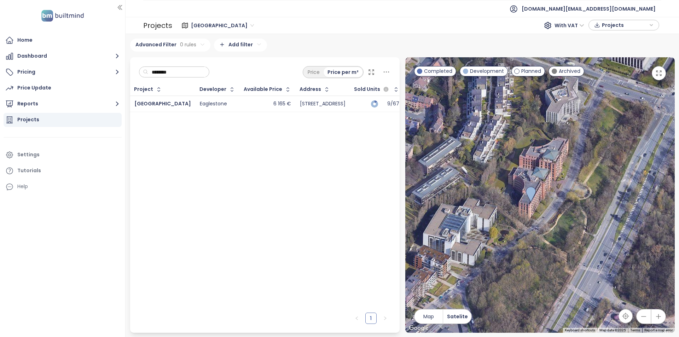
drag, startPoint x: 587, startPoint y: 248, endPoint x: 595, endPoint y: 164, distance: 84.6
click at [595, 164] on div at bounding box center [540, 195] width 270 height 276
click at [529, 196] on img at bounding box center [531, 195] width 10 height 16
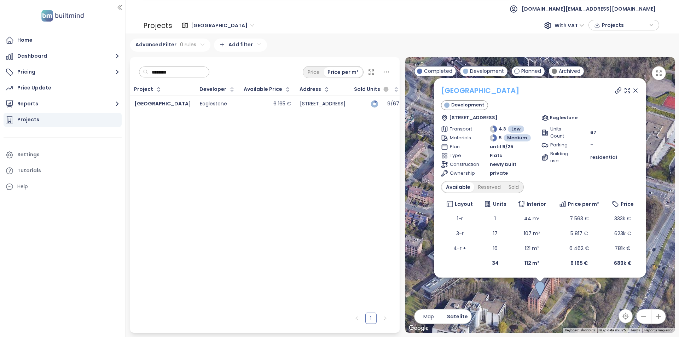
click at [466, 91] on link "Twin Falls" at bounding box center [480, 91] width 79 height 10
click at [179, 69] on input "********" at bounding box center [176, 72] width 57 height 11
paste input "****"
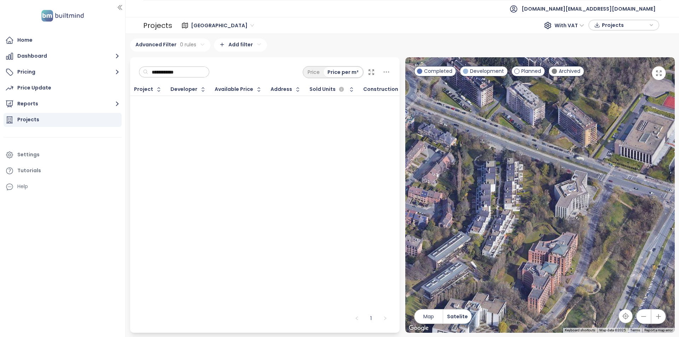
paste input "text"
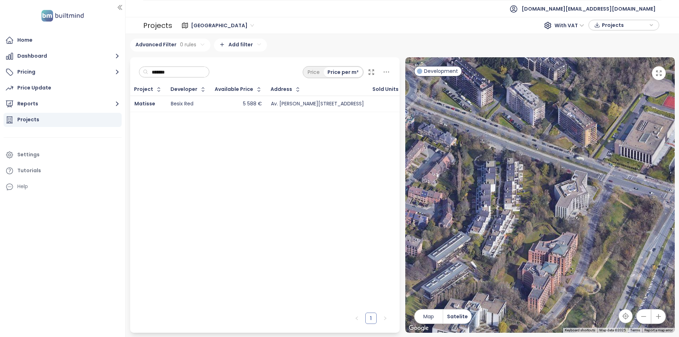
type input "*******"
click at [206, 105] on td "Besix Red" at bounding box center [189, 104] width 44 height 16
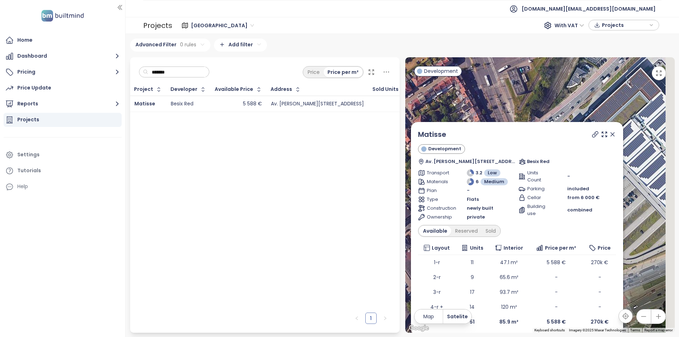
drag, startPoint x: 552, startPoint y: 96, endPoint x: 477, endPoint y: 58, distance: 83.7
click at [476, 57] on div "Matisse Development Av. Henri Matisse 16, 1140 Evere, Belgium Besix Red Transpo…" at bounding box center [540, 195] width 270 height 276
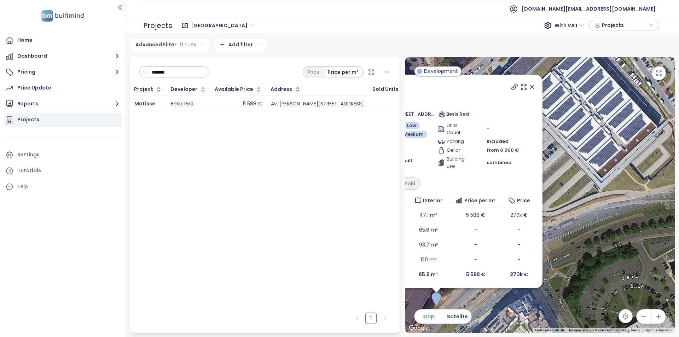
click at [525, 83] on div at bounding box center [522, 87] width 25 height 11
click at [528, 85] on icon at bounding box center [531, 86] width 7 height 7
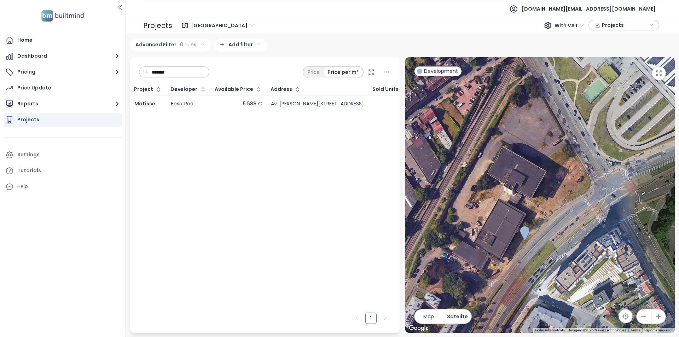
drag, startPoint x: 585, startPoint y: 152, endPoint x: 613, endPoint y: 138, distance: 31.8
click at [613, 138] on div at bounding box center [540, 195] width 270 height 276
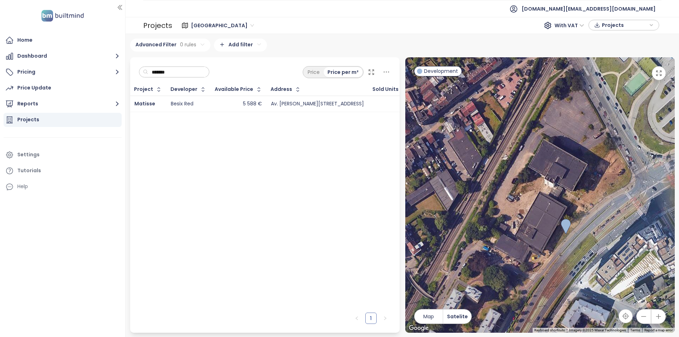
drag, startPoint x: 612, startPoint y: 217, endPoint x: 606, endPoint y: 238, distance: 22.2
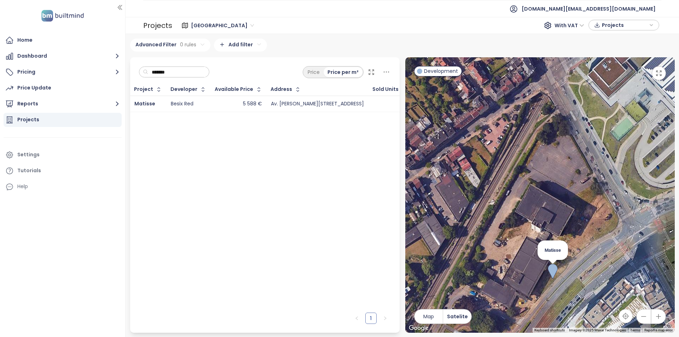
click at [552, 274] on img at bounding box center [553, 272] width 10 height 16
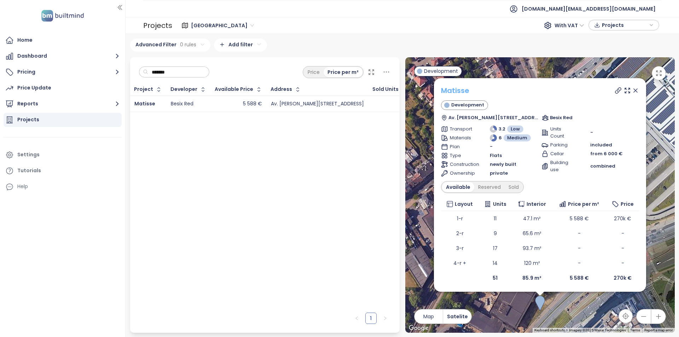
click at [462, 92] on link "Matisse" at bounding box center [455, 91] width 28 height 10
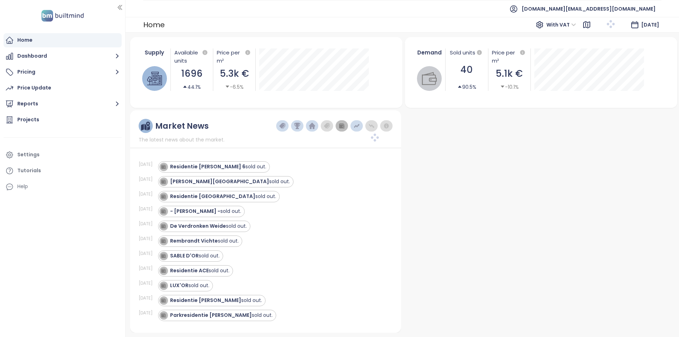
click at [621, 13] on span "builtmind.be@builtmind.com" at bounding box center [589, 8] width 134 height 17
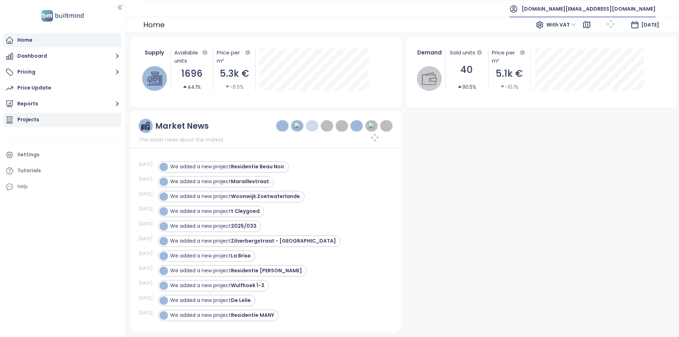
click at [66, 116] on div "Projects" at bounding box center [63, 120] width 118 height 14
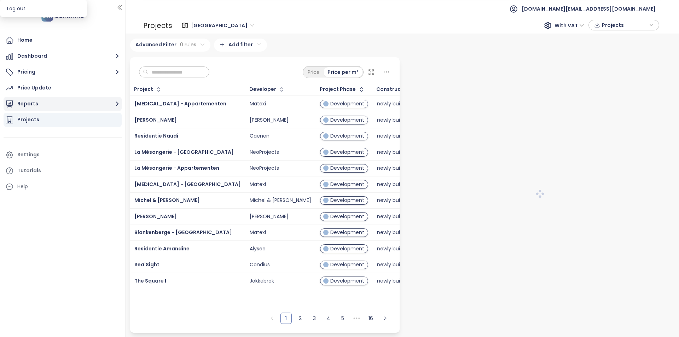
click at [66, 106] on button "Reports" at bounding box center [63, 104] width 118 height 14
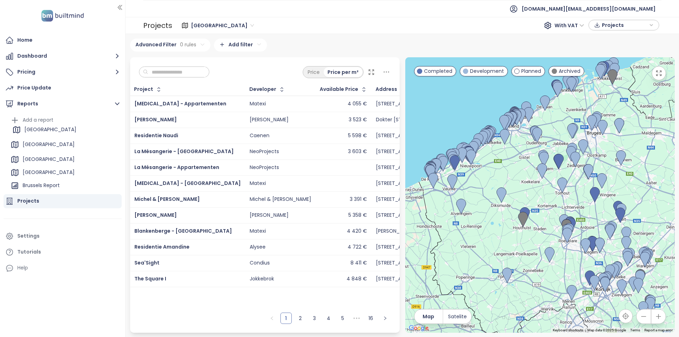
drag, startPoint x: 47, startPoint y: 148, endPoint x: 49, endPoint y: 128, distance: 19.6
click at [49, 128] on ul "Add a report West Flanders Brussels East Flanders Antwerp Brussels Report Bruss…" at bounding box center [64, 161] width 111 height 92
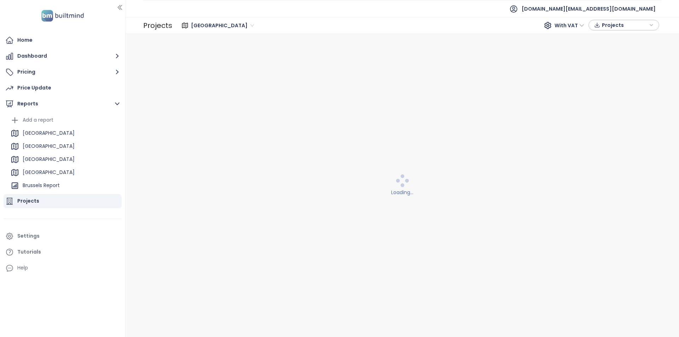
click at [45, 201] on div "Projects" at bounding box center [63, 201] width 118 height 14
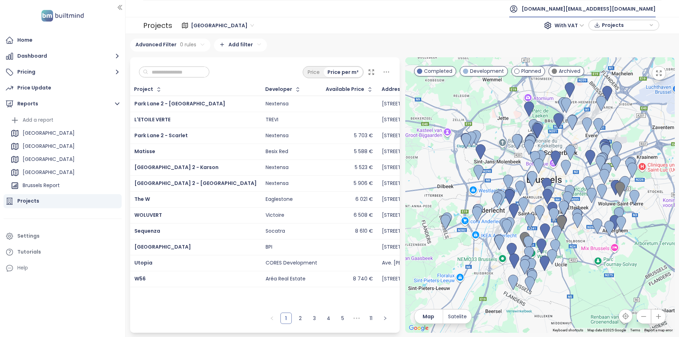
click at [626, 9] on span "[DOMAIN_NAME][EMAIL_ADDRESS][DOMAIN_NAME]" at bounding box center [589, 8] width 134 height 17
click at [623, 22] on li "Log out" at bounding box center [612, 29] width 84 height 14
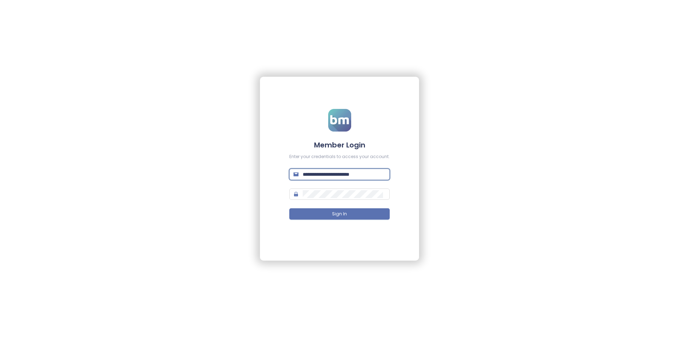
click at [337, 175] on input "**********" at bounding box center [344, 174] width 83 height 8
type input "**********"
click at [328, 213] on button "Sign In" at bounding box center [339, 213] width 100 height 11
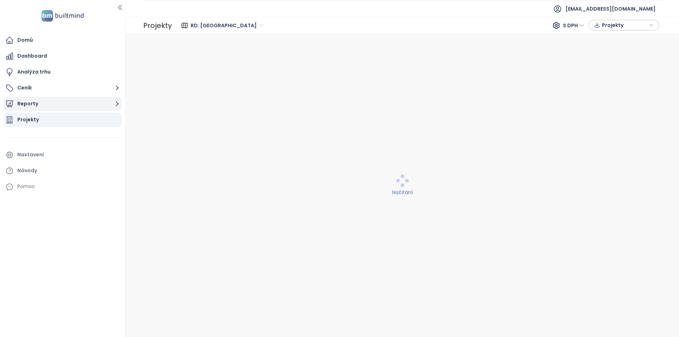
click at [75, 106] on button "Reporty" at bounding box center [63, 104] width 118 height 14
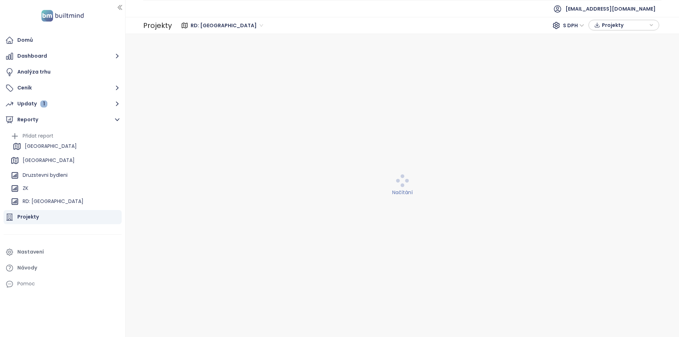
drag, startPoint x: 56, startPoint y: 163, endPoint x: 58, endPoint y: 144, distance: 19.6
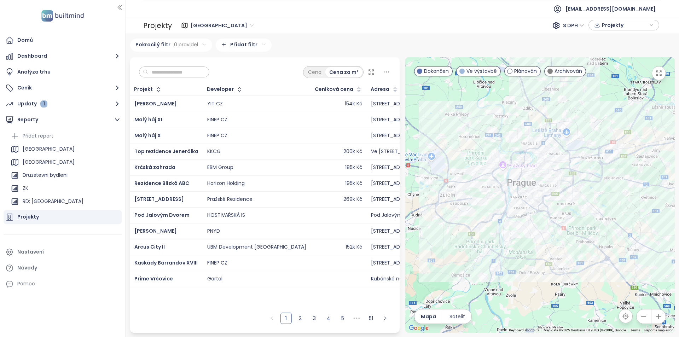
click at [173, 248] on div "Arcus City II" at bounding box center [166, 247] width 64 height 8
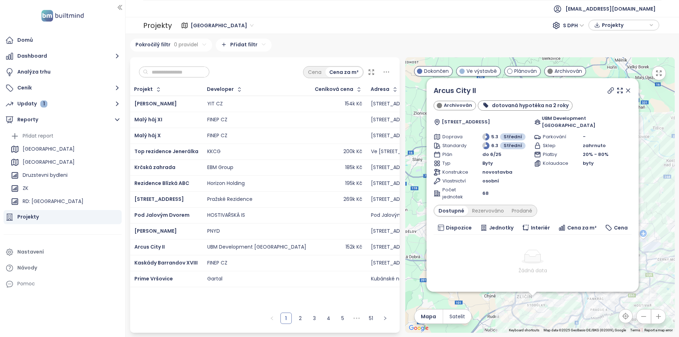
click at [625, 92] on icon at bounding box center [628, 90] width 7 height 7
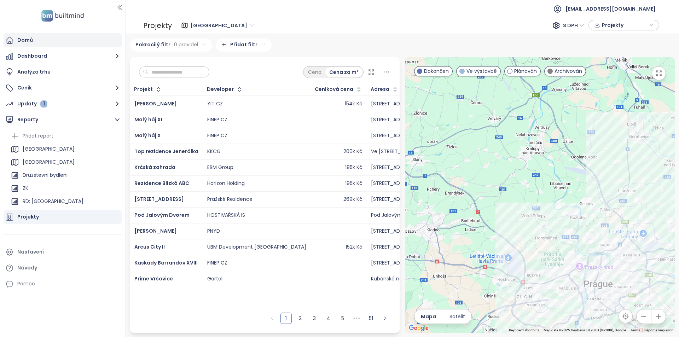
click at [63, 42] on div "Domů" at bounding box center [63, 40] width 118 height 14
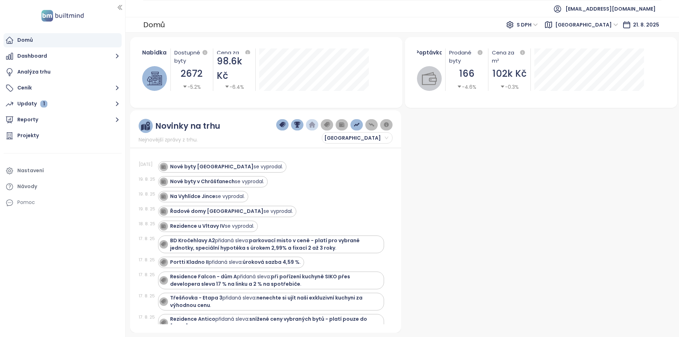
click at [603, 23] on span "Středočeský kraj" at bounding box center [586, 24] width 63 height 11
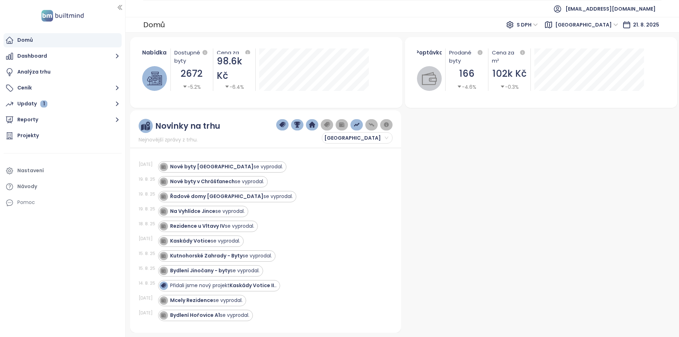
click at [587, 28] on span "Středočeský kraj" at bounding box center [586, 24] width 63 height 11
click at [614, 26] on span "Středočeský kraj" at bounding box center [586, 24] width 63 height 11
click at [608, 39] on div "Poptávka Prodané byty 166 -4.6% Cena za m² 102k Kč -0.3%" at bounding box center [541, 72] width 272 height 71
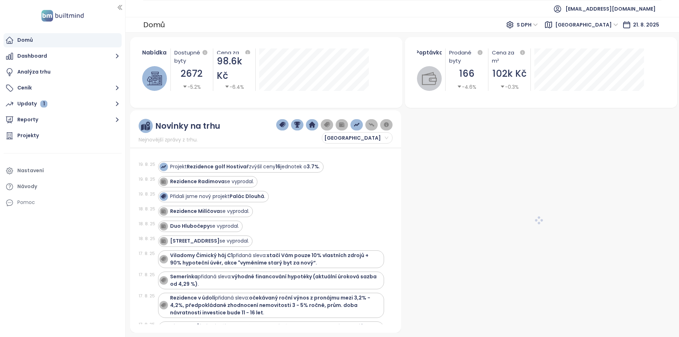
click at [588, 24] on span "Středočeský kraj" at bounding box center [586, 24] width 63 height 11
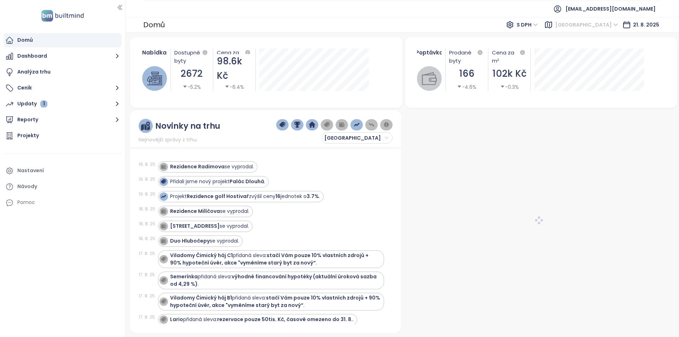
click at [579, 25] on span "Středočeský kraj" at bounding box center [586, 24] width 63 height 11
click at [578, 38] on div "Poptávka Prodané byty 166 -4.6% Cena za m² 102k Kč -0.3%" at bounding box center [541, 72] width 272 height 71
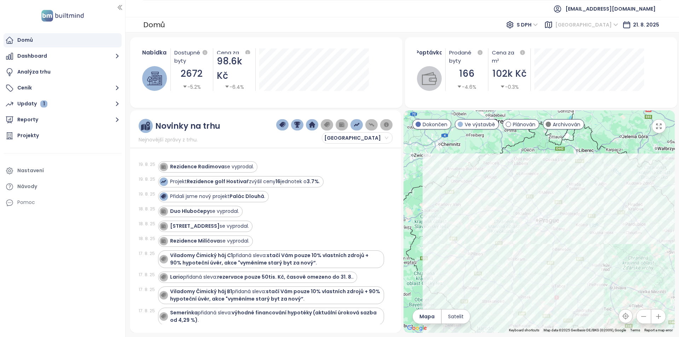
click at [600, 22] on span "Středočeský kraj" at bounding box center [586, 24] width 63 height 11
click at [591, 39] on div "Praha" at bounding box center [602, 39] width 57 height 8
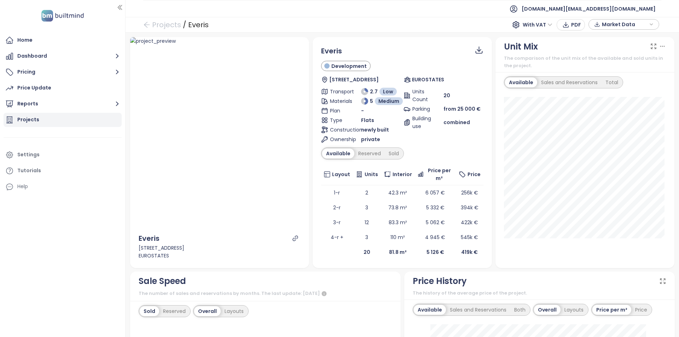
click at [42, 119] on div "Projects" at bounding box center [63, 120] width 118 height 14
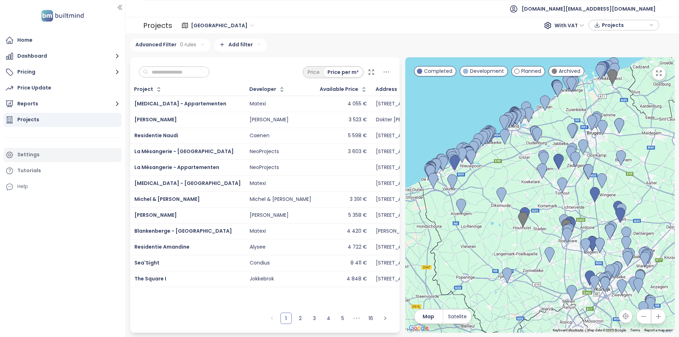
click at [36, 158] on div "Settings" at bounding box center [28, 154] width 22 height 9
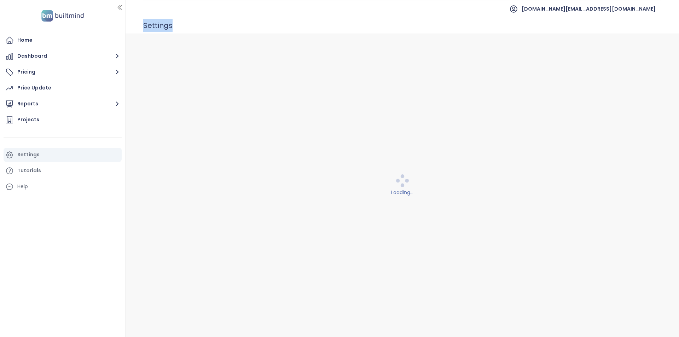
drag, startPoint x: 180, startPoint y: 29, endPoint x: 140, endPoint y: 27, distance: 39.7
click at [140, 27] on div "Settings" at bounding box center [403, 25] width 554 height 17
click at [237, 17] on div "Settings" at bounding box center [403, 25] width 554 height 17
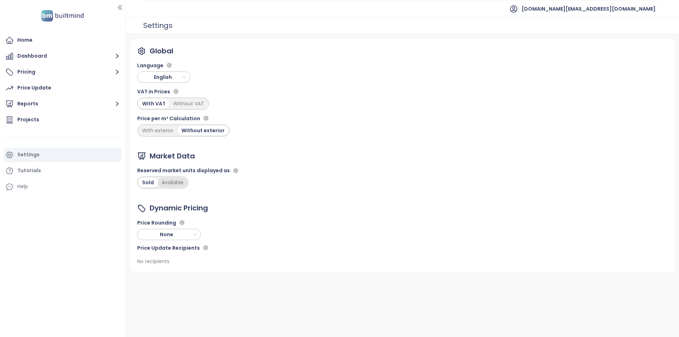
click at [173, 183] on div "Available" at bounding box center [173, 183] width 30 height 10
click at [52, 118] on div "Projects" at bounding box center [63, 120] width 118 height 14
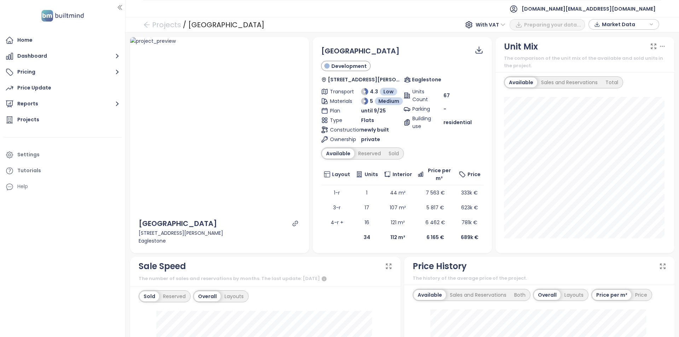
click at [292, 227] on icon "link" at bounding box center [295, 223] width 6 height 6
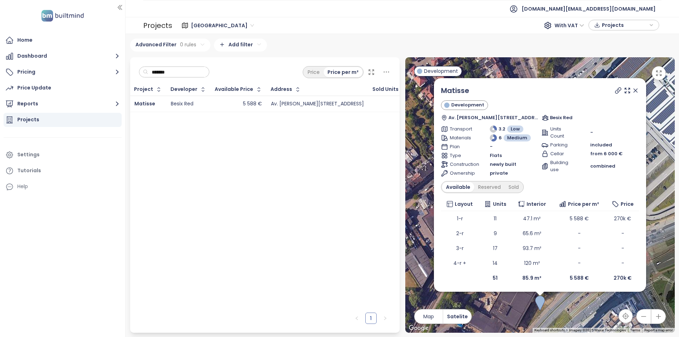
click at [169, 70] on input "*******" at bounding box center [176, 72] width 57 height 11
paste input "text"
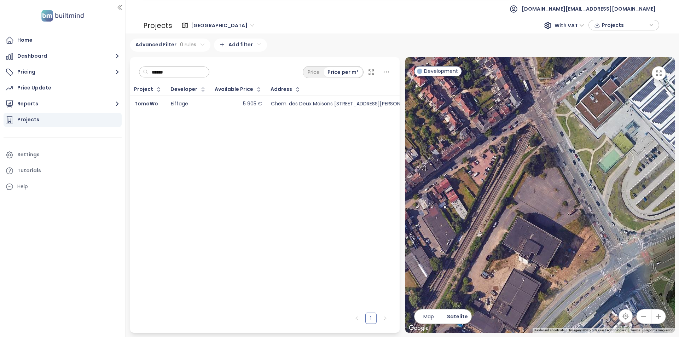
type input "******"
click at [211, 106] on td "5 905 €" at bounding box center [239, 104] width 56 height 16
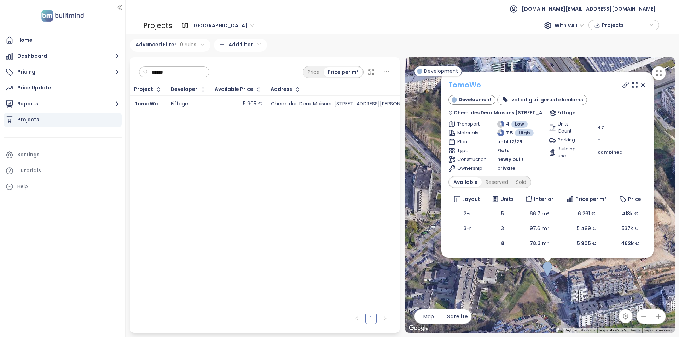
click at [454, 81] on link "TomoWo" at bounding box center [464, 85] width 33 height 10
click at [645, 86] on icon at bounding box center [642, 84] width 7 height 7
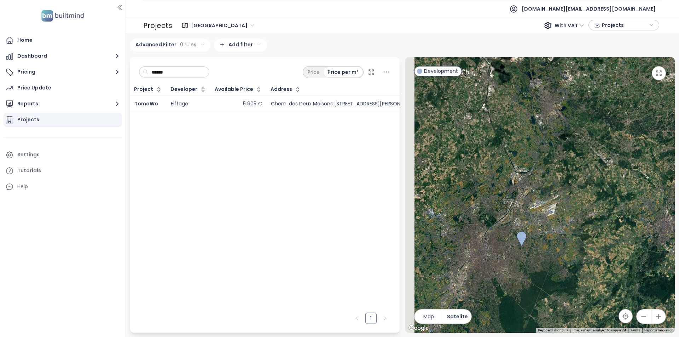
drag, startPoint x: 492, startPoint y: 279, endPoint x: 558, endPoint y: 270, distance: 67.2
click at [558, 270] on div at bounding box center [540, 195] width 270 height 276
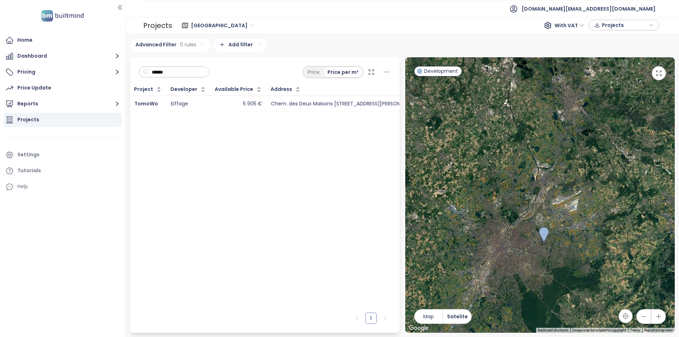
click at [178, 70] on input "******" at bounding box center [176, 72] width 57 height 11
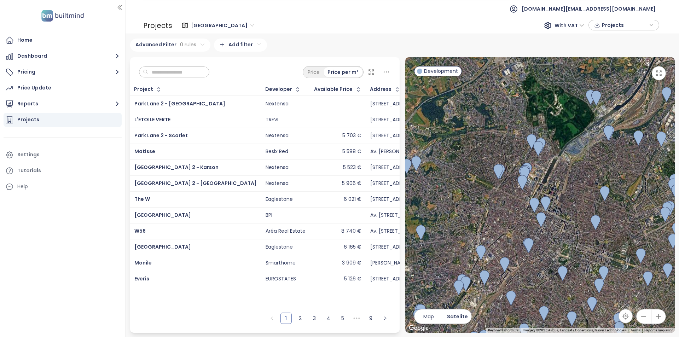
click at [441, 73] on span "Development" at bounding box center [441, 71] width 34 height 8
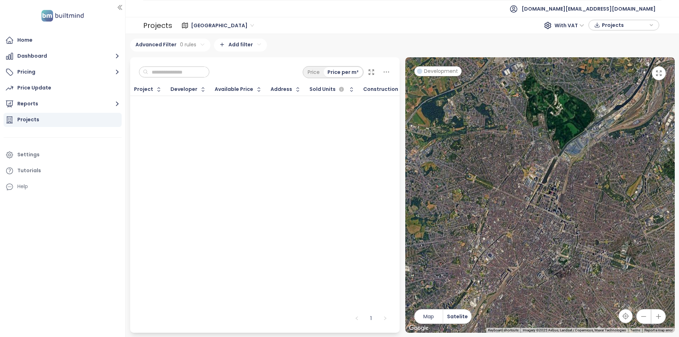
click at [441, 73] on span "Development" at bounding box center [441, 71] width 34 height 8
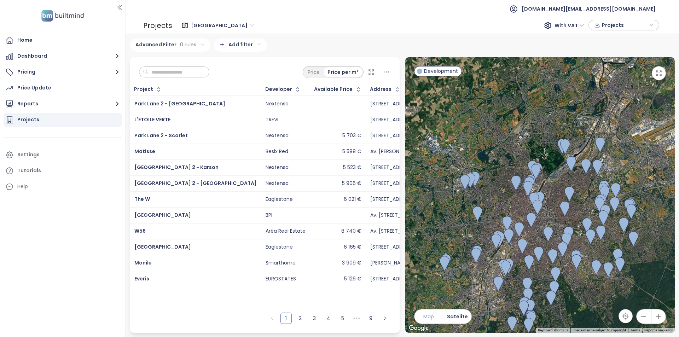
click at [440, 317] on button "Map" at bounding box center [429, 316] width 28 height 14
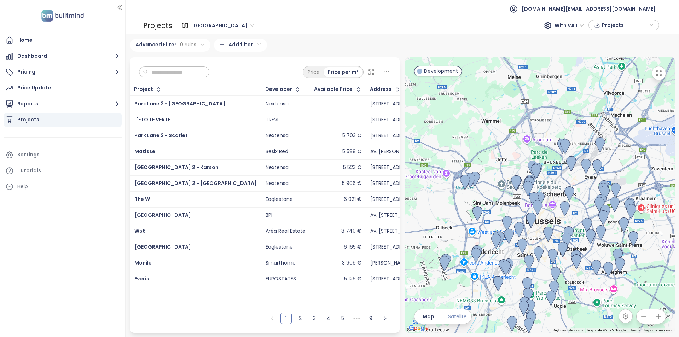
click at [458, 320] on span "Satelite" at bounding box center [457, 317] width 19 height 8
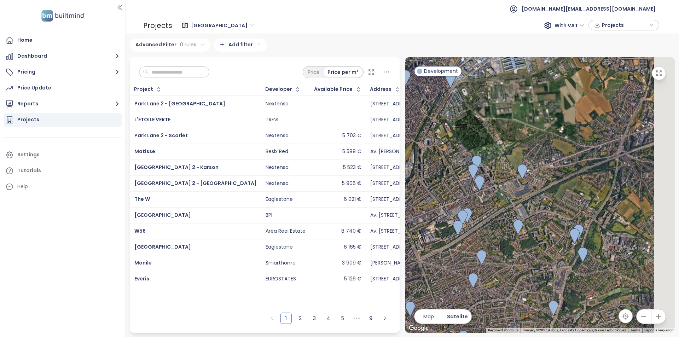
drag, startPoint x: 587, startPoint y: 176, endPoint x: 397, endPoint y: 272, distance: 212.3
click at [397, 272] on div "Price Price per m² Project Developer Available Price Address Sold Units Constru…" at bounding box center [402, 195] width 550 height 276
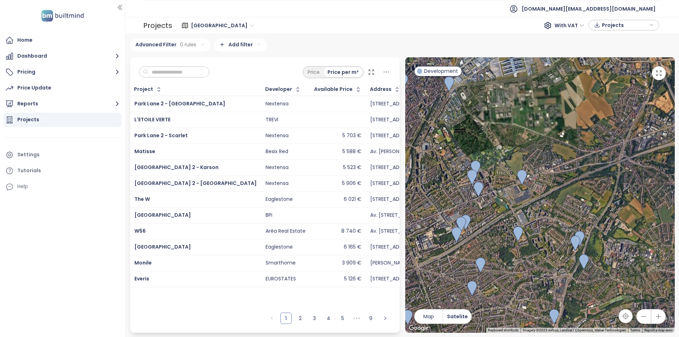
drag, startPoint x: 479, startPoint y: 242, endPoint x: 566, endPoint y: 204, distance: 94.9
click at [566, 204] on div at bounding box center [540, 195] width 270 height 276
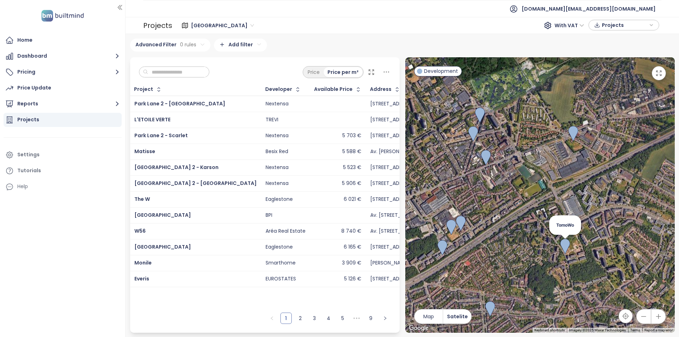
click at [567, 249] on img at bounding box center [565, 247] width 10 height 16
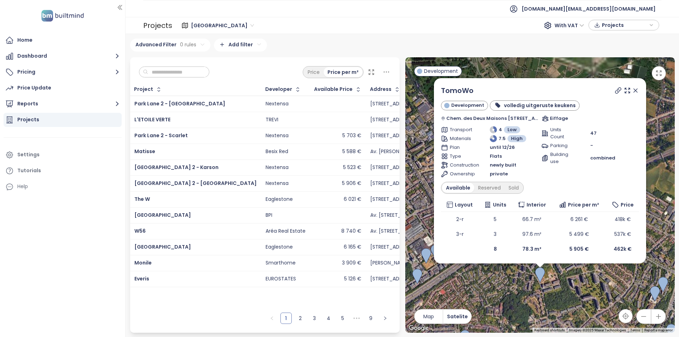
click at [638, 91] on icon at bounding box center [635, 90] width 7 height 7
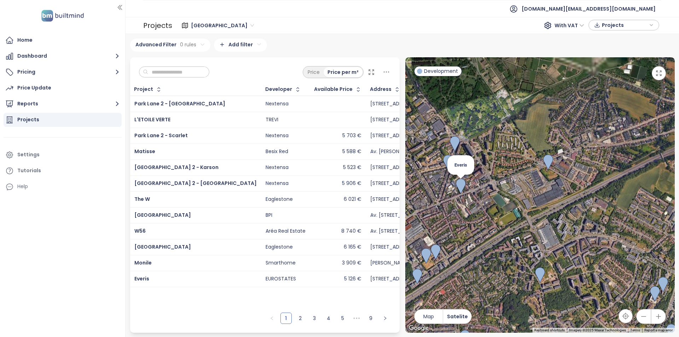
click at [459, 190] on img at bounding box center [461, 187] width 10 height 16
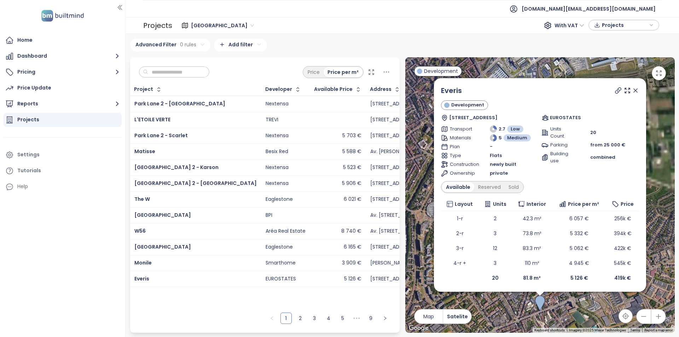
scroll to position [1, 0]
click at [632, 90] on icon at bounding box center [635, 89] width 7 height 7
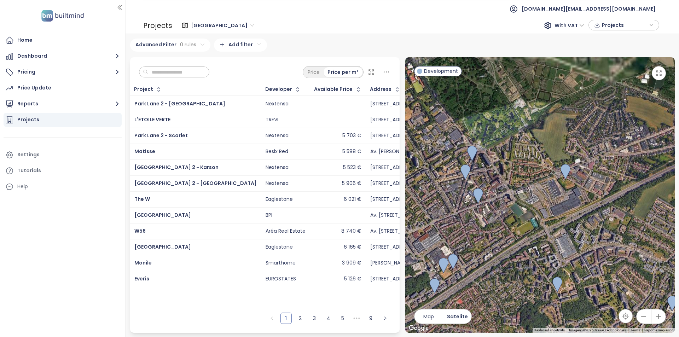
drag, startPoint x: 569, startPoint y: 287, endPoint x: 506, endPoint y: 174, distance: 129.0
click at [506, 174] on div at bounding box center [540, 195] width 270 height 276
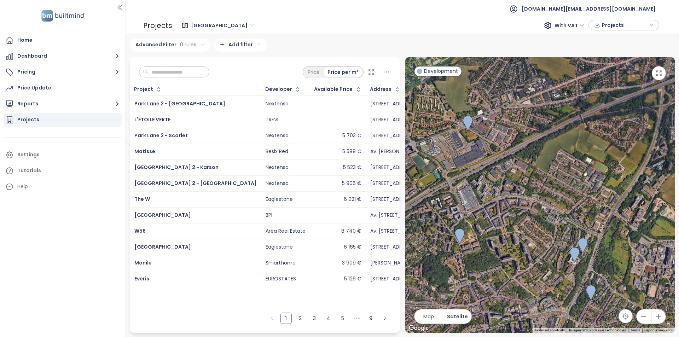
drag, startPoint x: 589, startPoint y: 256, endPoint x: 482, endPoint y: 216, distance: 113.8
click at [482, 216] on div at bounding box center [540, 195] width 270 height 276
click at [571, 255] on img at bounding box center [574, 255] width 10 height 16
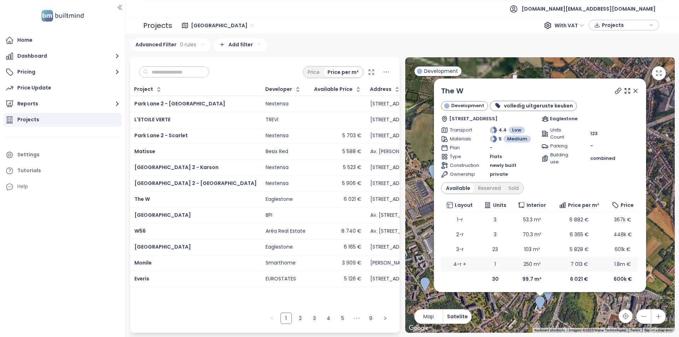
scroll to position [1, 0]
click at [572, 301] on div "The W Development volledig uitgeruste keuken Rue Neerveld 101, 1200 Bruxelles, …" at bounding box center [540, 195] width 270 height 276
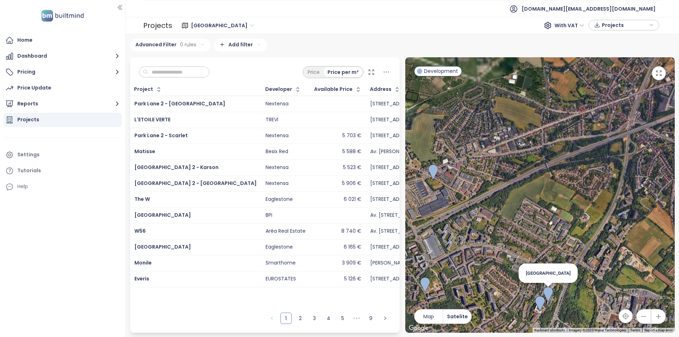
click at [548, 296] on img at bounding box center [548, 295] width 10 height 16
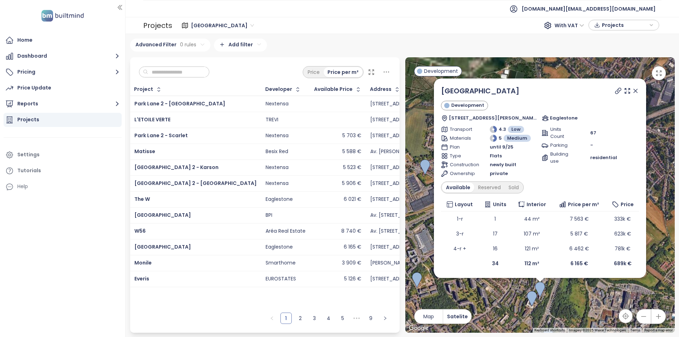
click at [487, 298] on div "Twin Falls Development Rue Neerveld 105, 1200 Woluwe-Saint-Lambert, Belgium Eag…" at bounding box center [540, 195] width 270 height 276
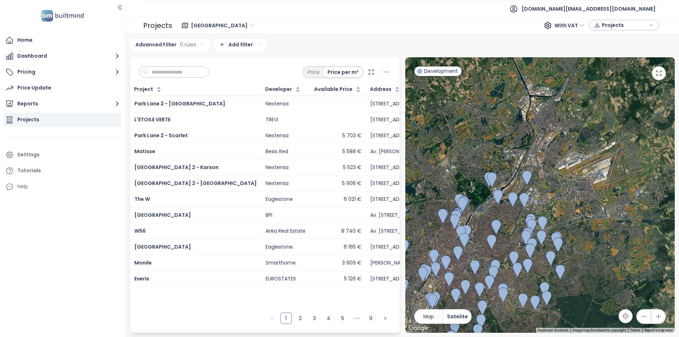
click at [245, 11] on ul "[DOMAIN_NAME][EMAIL_ADDRESS][DOMAIN_NAME]" at bounding box center [402, 8] width 518 height 17
click at [194, 74] on input "text" at bounding box center [176, 72] width 57 height 11
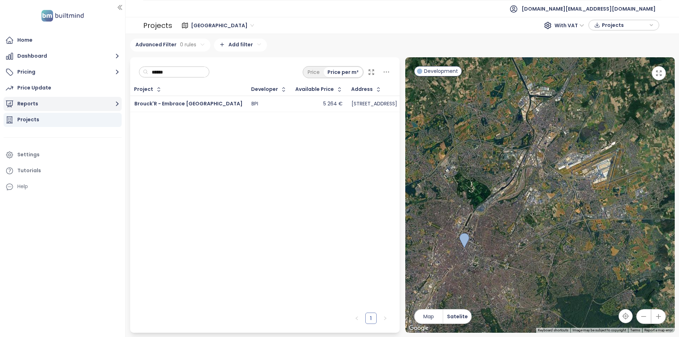
type input "******"
click at [48, 102] on button "Reports" at bounding box center [63, 104] width 118 height 14
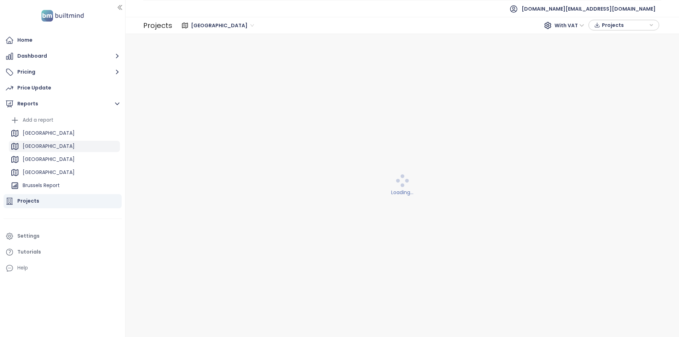
click at [44, 144] on div "Brussels" at bounding box center [64, 146] width 111 height 11
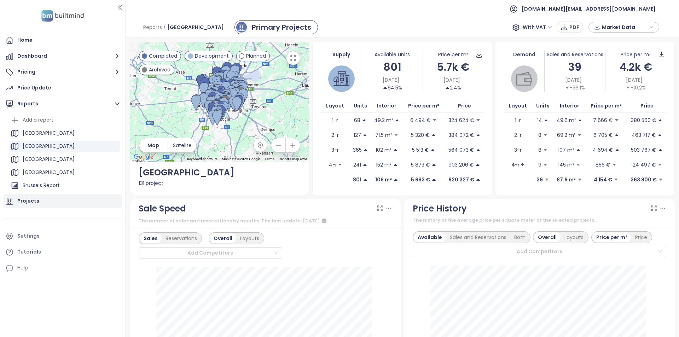
click at [36, 197] on div "Projects" at bounding box center [28, 201] width 22 height 9
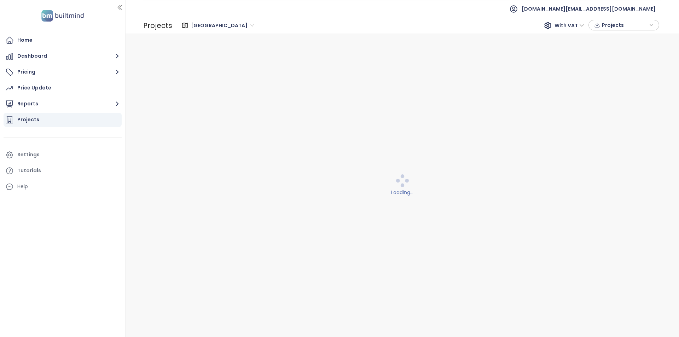
click at [200, 31] on div "West Flanders With VAT Projects" at bounding box center [416, 25] width 489 height 14
click at [201, 28] on span "West Flanders" at bounding box center [222, 25] width 63 height 11
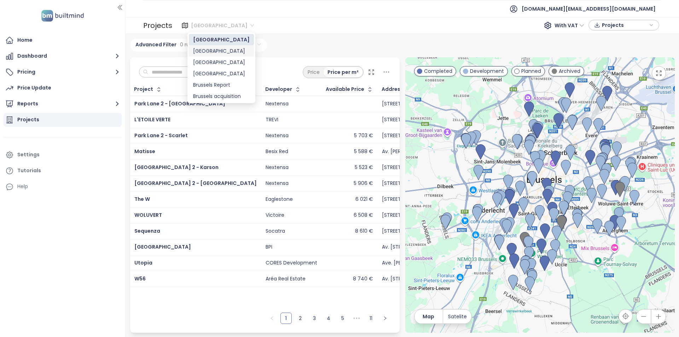
click at [213, 52] on div "Brussels" at bounding box center [221, 51] width 57 height 8
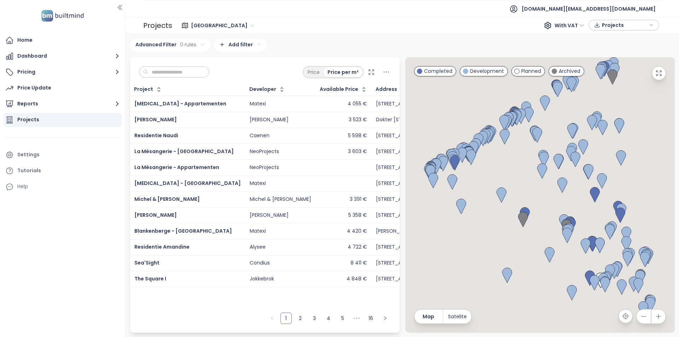
click at [174, 72] on input "text" at bounding box center [176, 72] width 57 height 11
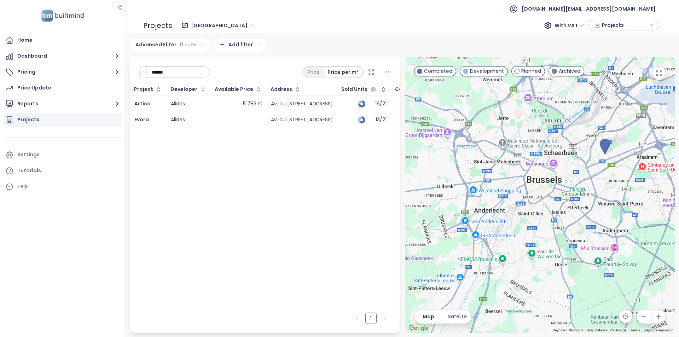
type input "******"
click at [205, 105] on td "Alides" at bounding box center [189, 104] width 44 height 16
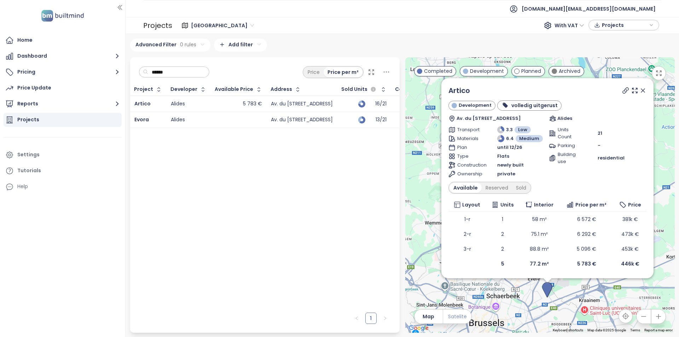
click at [463, 315] on span "Satelite" at bounding box center [457, 317] width 19 height 8
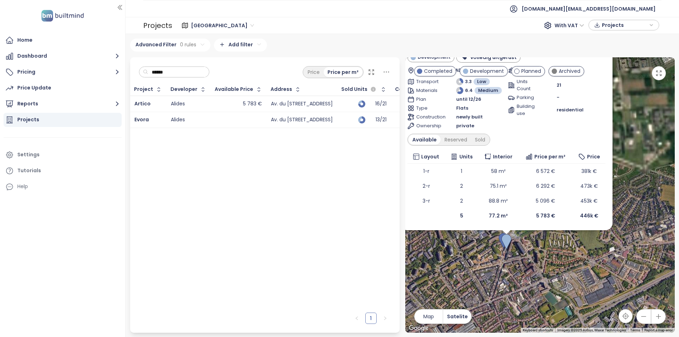
drag, startPoint x: 532, startPoint y: 259, endPoint x: 469, endPoint y: 295, distance: 72.3
click at [469, 295] on div "Artico Development volledig uitgerust Av. du Cimetière de Bruxelles 135b, 1140 …" at bounding box center [540, 195] width 270 height 276
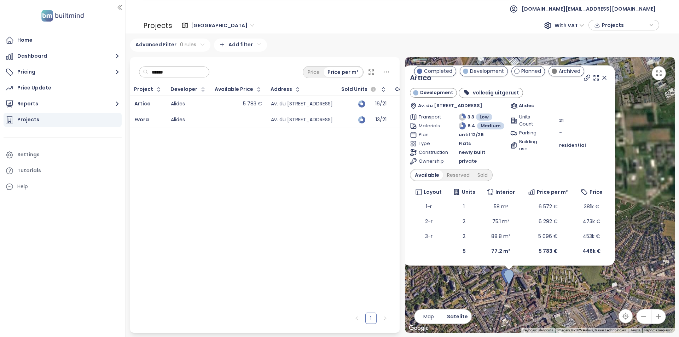
drag, startPoint x: 638, startPoint y: 157, endPoint x: 636, endPoint y: 182, distance: 25.2
click at [636, 182] on div "Artico Development volledig uitgerust Av. du Cimetière de Bruxelles 135b, 1140 …" at bounding box center [540, 195] width 270 height 276
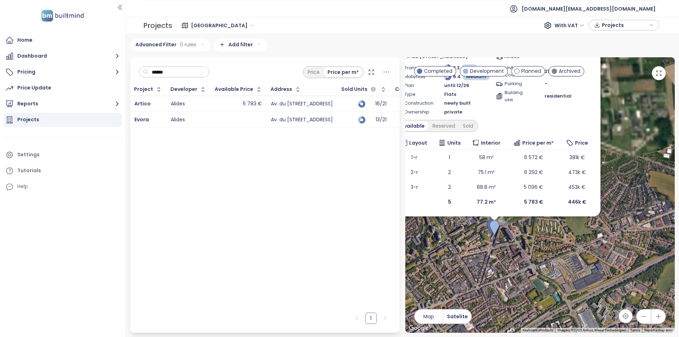
drag, startPoint x: 647, startPoint y: 180, endPoint x: 635, endPoint y: 99, distance: 82.6
click at [635, 99] on div "Artico Development volledig uitgerust Av. du Cimetière de Bruxelles 135b, 1140 …" at bounding box center [540, 195] width 270 height 276
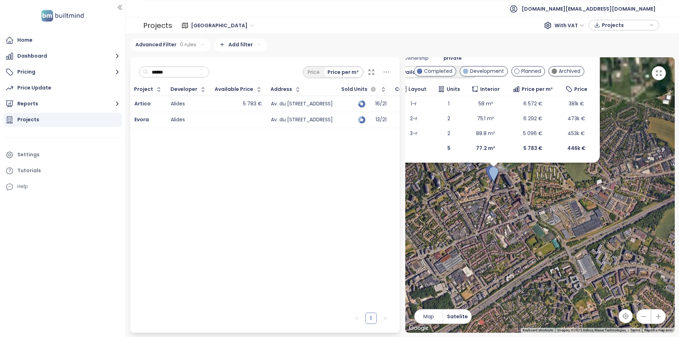
drag, startPoint x: 591, startPoint y: 273, endPoint x: 590, endPoint y: 215, distance: 57.7
click at [590, 215] on div "Artico Development volledig uitgerust Av. du Cimetière de Bruxelles 135b, 1140 …" at bounding box center [540, 195] width 270 height 276
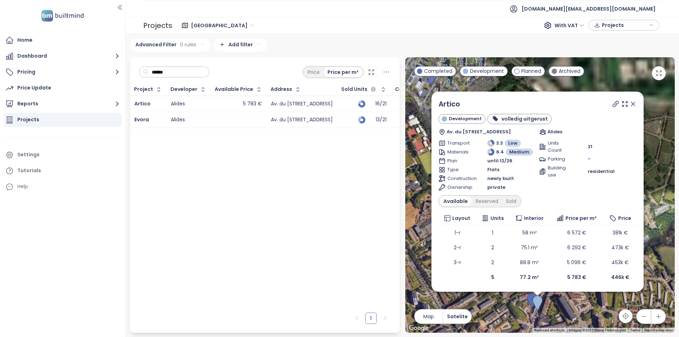
drag, startPoint x: 513, startPoint y: 230, endPoint x: 540, endPoint y: 328, distance: 100.9
click at [540, 328] on div "Artico Development volledig uitgerust Av. du Cimetière de Bruxelles 135b, 1140 …" at bounding box center [540, 195] width 270 height 276
click at [453, 99] on div "Artico" at bounding box center [450, 104] width 22 height 11
click at [454, 103] on link "Artico" at bounding box center [450, 104] width 22 height 10
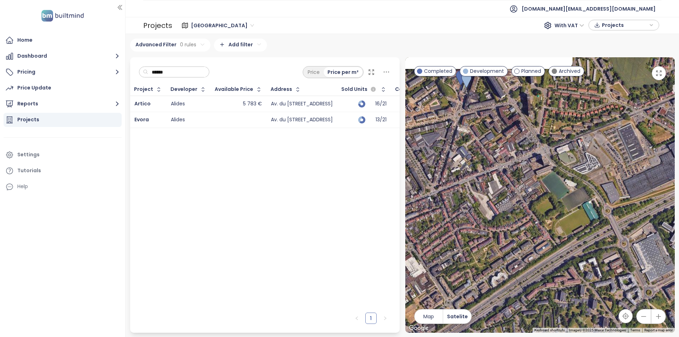
drag, startPoint x: 582, startPoint y: 318, endPoint x: 511, endPoint y: 94, distance: 234.9
click at [511, 94] on div "Artico Development volledig uitgerust Av. du Cimetière de Bruxelles 135b, 1140 …" at bounding box center [540, 195] width 270 height 276
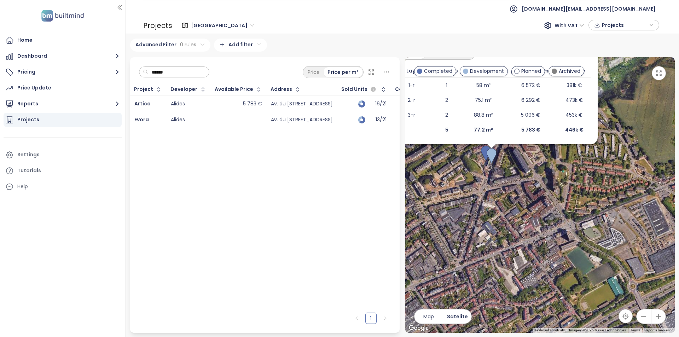
drag, startPoint x: 525, startPoint y: 200, endPoint x: 531, endPoint y: 216, distance: 17.1
click at [532, 218] on div "Artico Development volledig uitgerust Av. du Cimetière de Bruxelles 135b, 1140 …" at bounding box center [540, 195] width 270 height 276
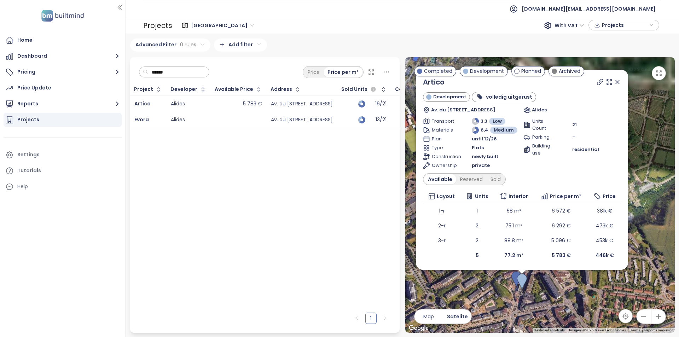
drag, startPoint x: 520, startPoint y: 264, endPoint x: 535, endPoint y: 336, distance: 73.5
click at [535, 336] on div "West Flanders 191 project Area Brussels 131 project Area East Flanders 186 proj…" at bounding box center [403, 185] width 554 height 303
click at [439, 79] on link "Artico" at bounding box center [434, 82] width 22 height 10
click at [615, 83] on icon at bounding box center [617, 82] width 7 height 7
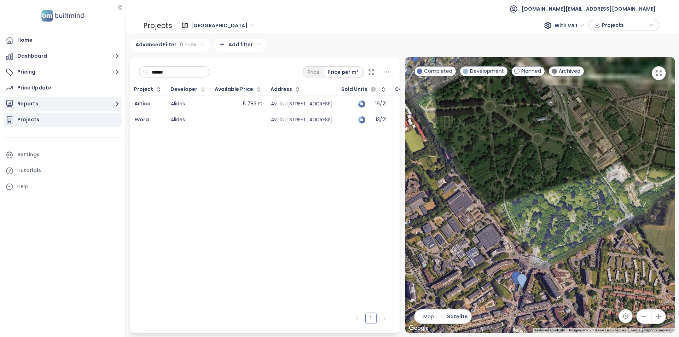
click at [82, 108] on button "Reports" at bounding box center [63, 104] width 118 height 14
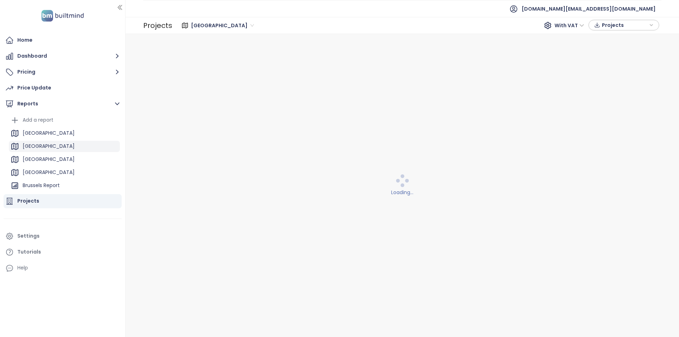
click at [39, 146] on div "Brussels" at bounding box center [49, 146] width 52 height 9
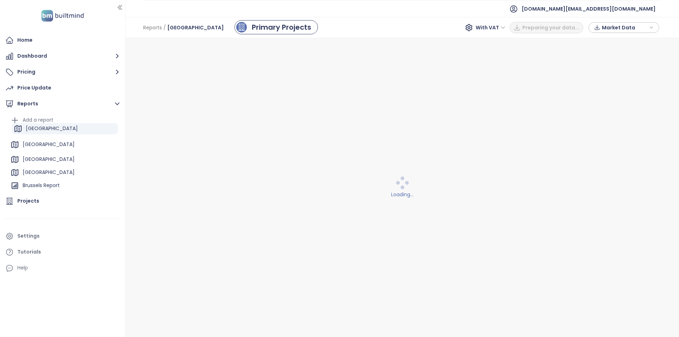
drag, startPoint x: 38, startPoint y: 146, endPoint x: 41, endPoint y: 126, distance: 20.1
click at [41, 126] on ul "Add a report West Flanders Brussels East Flanders Antwerp Brussels Report Bruss…" at bounding box center [64, 161] width 111 height 92
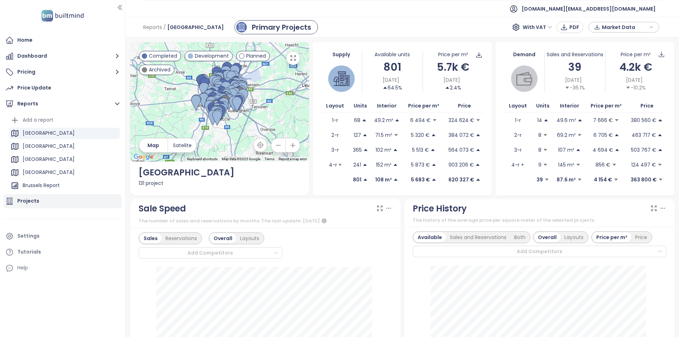
click at [73, 199] on div "Projects" at bounding box center [63, 201] width 118 height 14
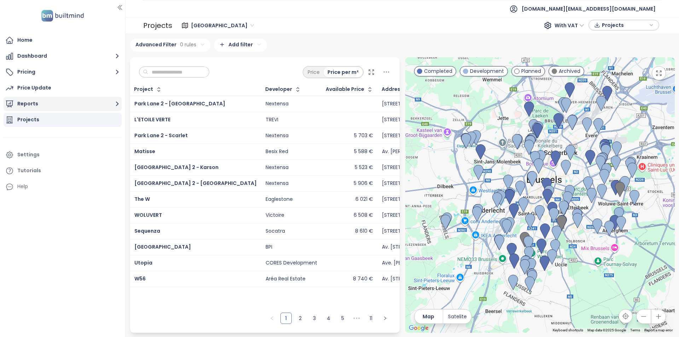
click at [74, 102] on button "Reports" at bounding box center [63, 104] width 118 height 14
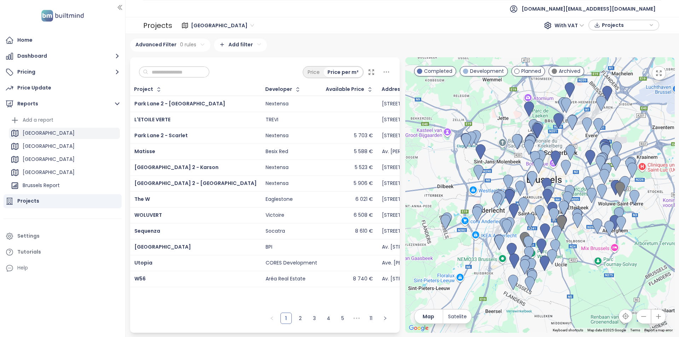
click at [64, 132] on div "Brussels" at bounding box center [64, 133] width 111 height 11
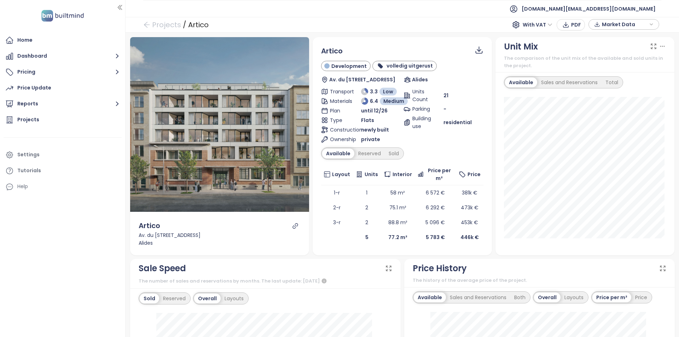
click at [292, 223] on icon "link" at bounding box center [295, 226] width 6 height 6
click at [643, 23] on span "Market Data" at bounding box center [625, 24] width 46 height 11
click at [624, 104] on span "Download" at bounding box center [616, 103] width 27 height 8
click at [76, 260] on div "Home Dashboard Pricing Price Update Reports Projects Settings Tutorials Help" at bounding box center [62, 168] width 125 height 337
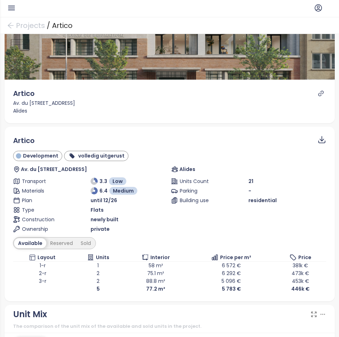
scroll to position [177, 0]
